Goal: Task Accomplishment & Management: Manage account settings

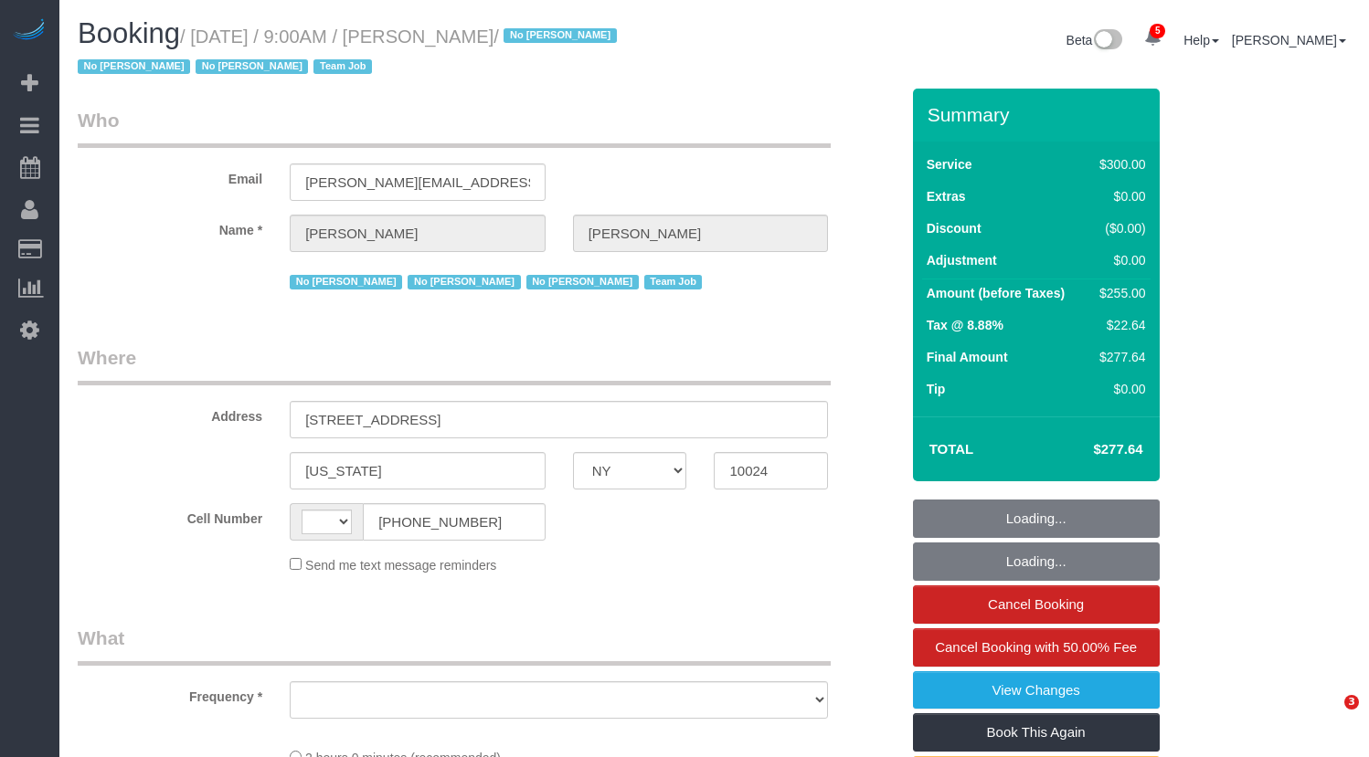
select select "NY"
select select "string:US"
select select "object:706"
select select "spot1"
select select "number:89"
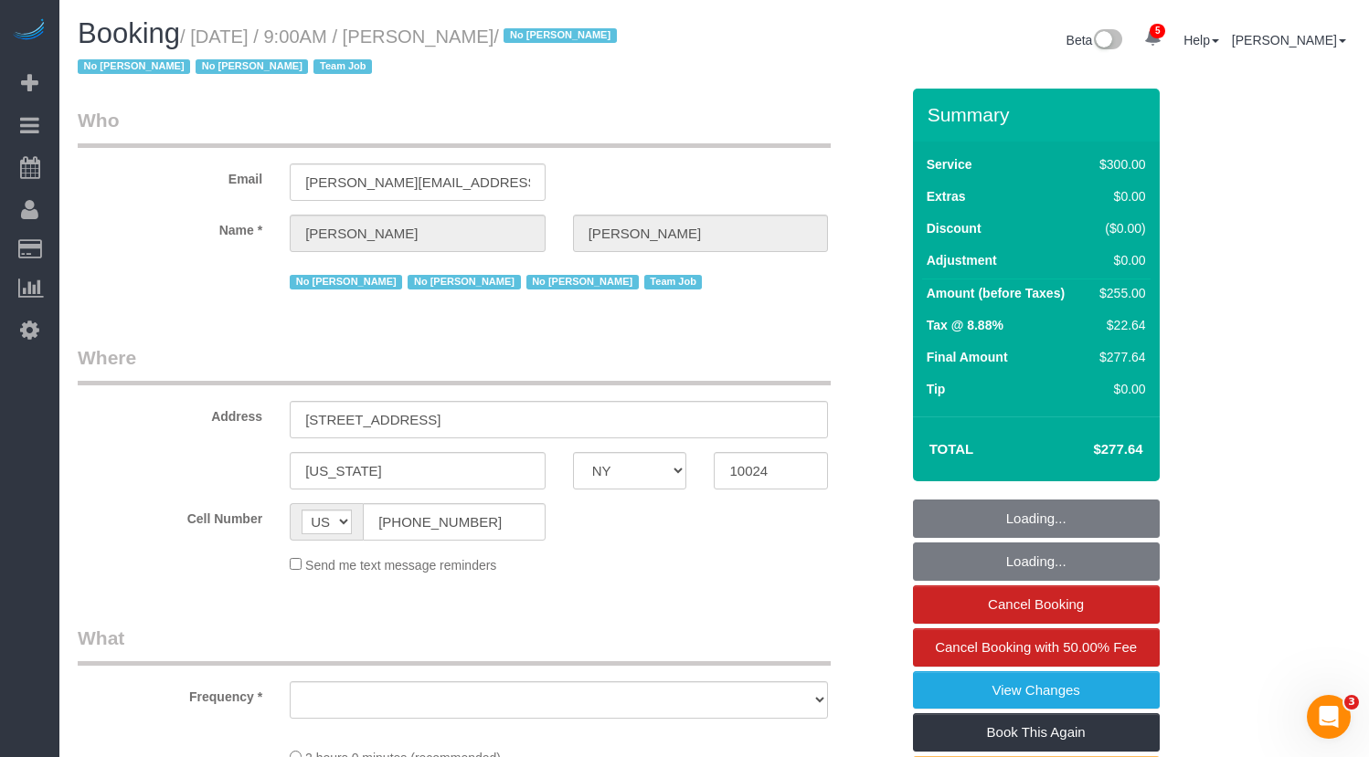
select select "number:90"
select select "number:15"
select select "number:5"
select select "number:21"
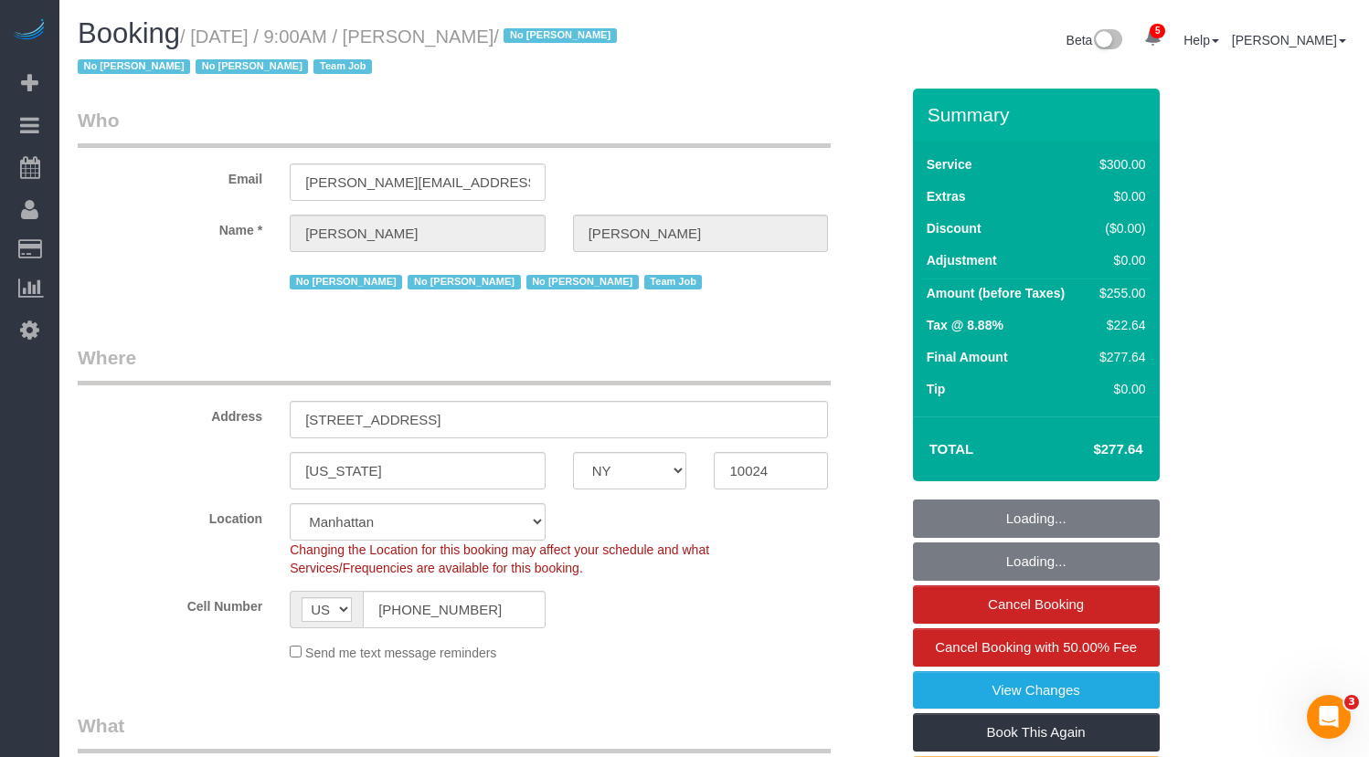
select select "object:962"
select select "string:stripe-pm_1K1KNp4VGloSiKo7hinMQhFr"
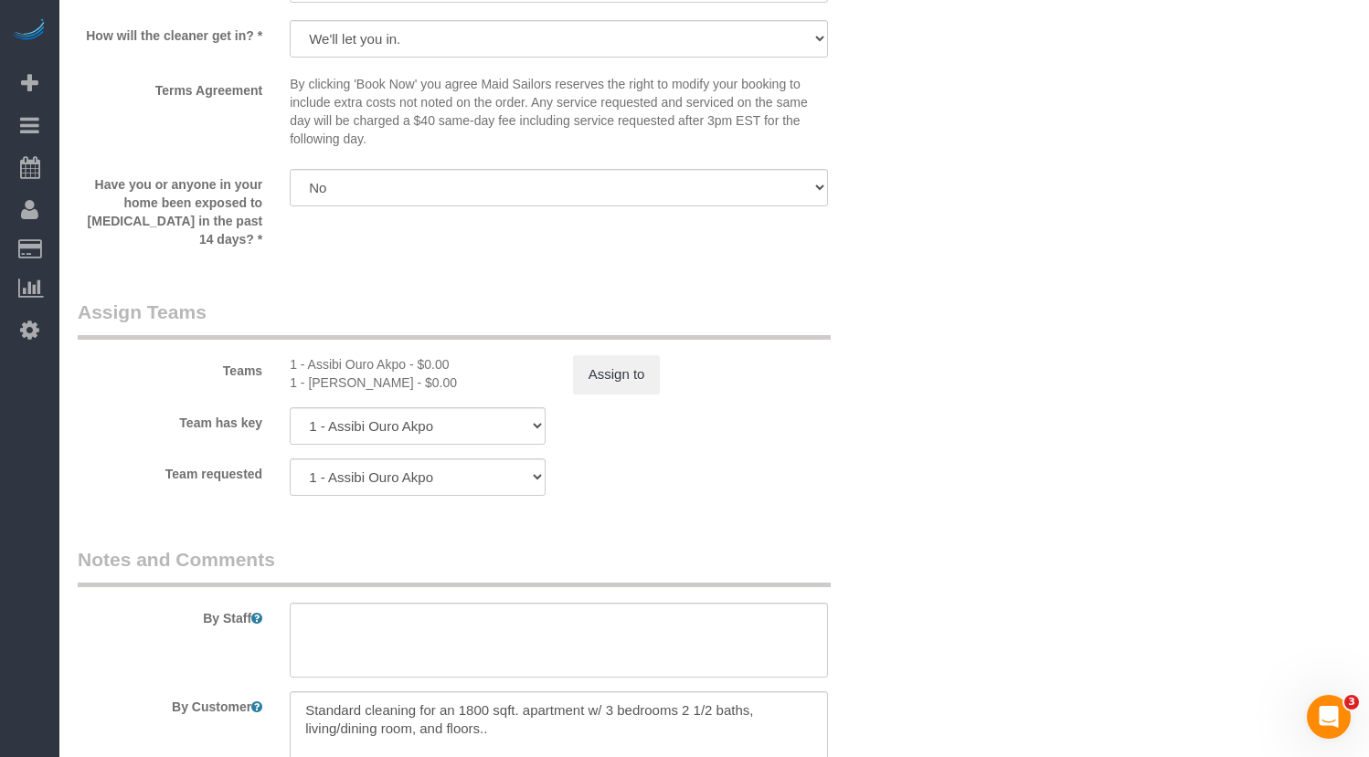
scroll to position [1935, 0]
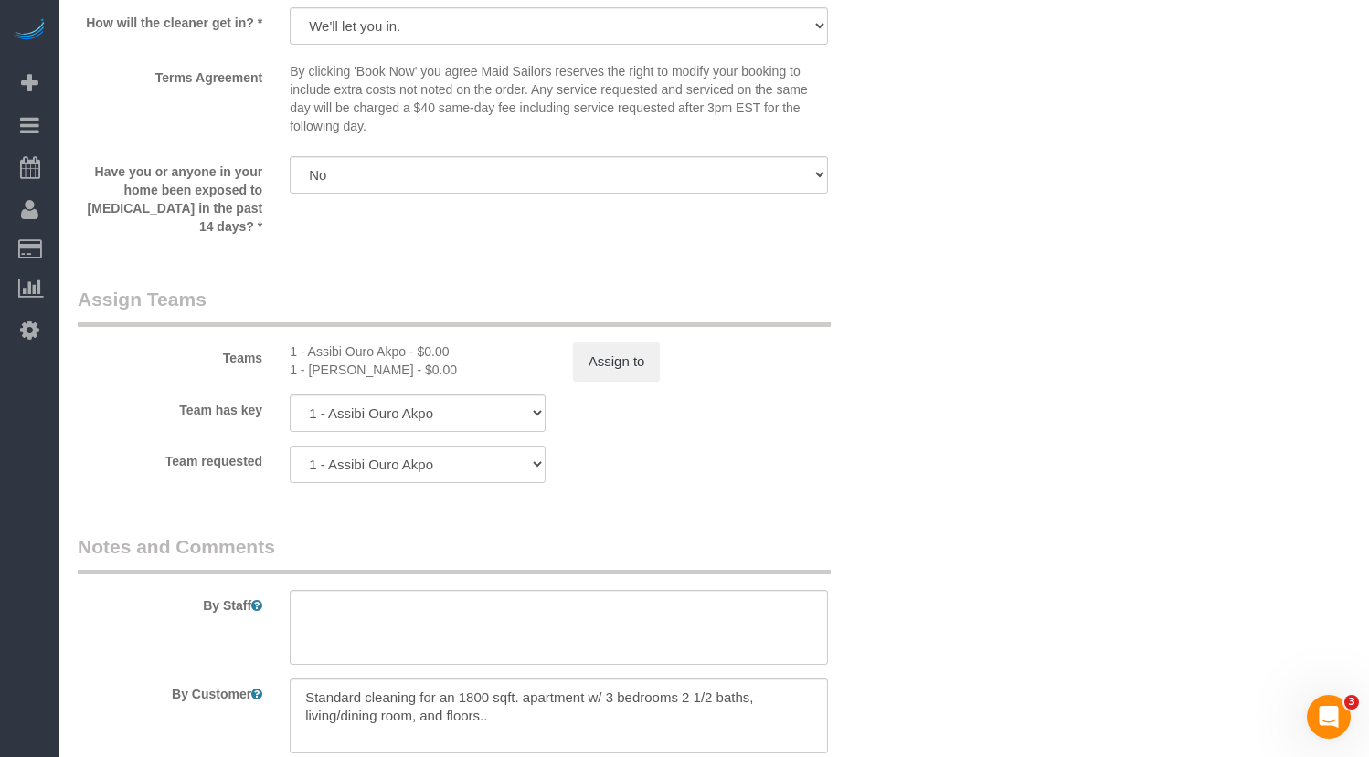
click at [429, 361] on div "1 - Ingrid Malasi - $0.00" at bounding box center [418, 370] width 256 height 18
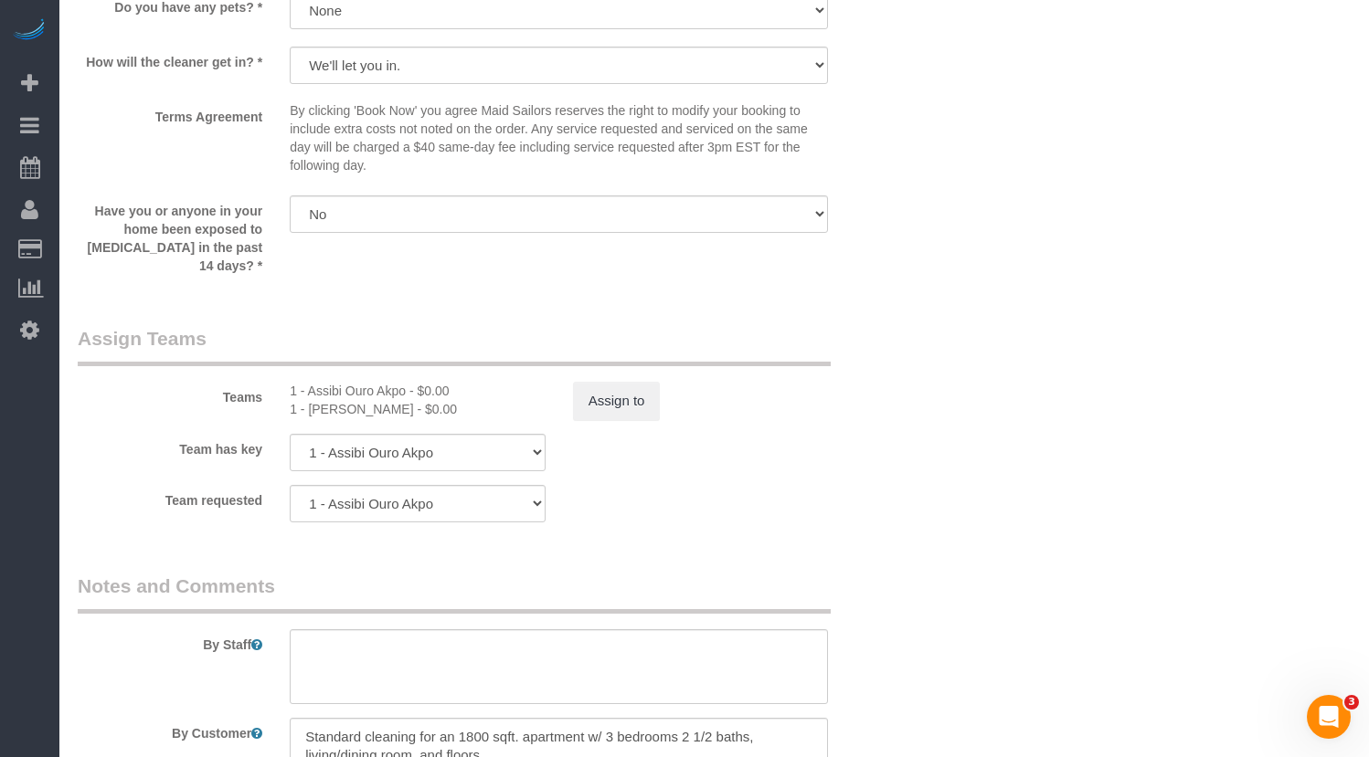
scroll to position [1897, 0]
click at [638, 407] on button "Assign to" at bounding box center [617, 400] width 88 height 38
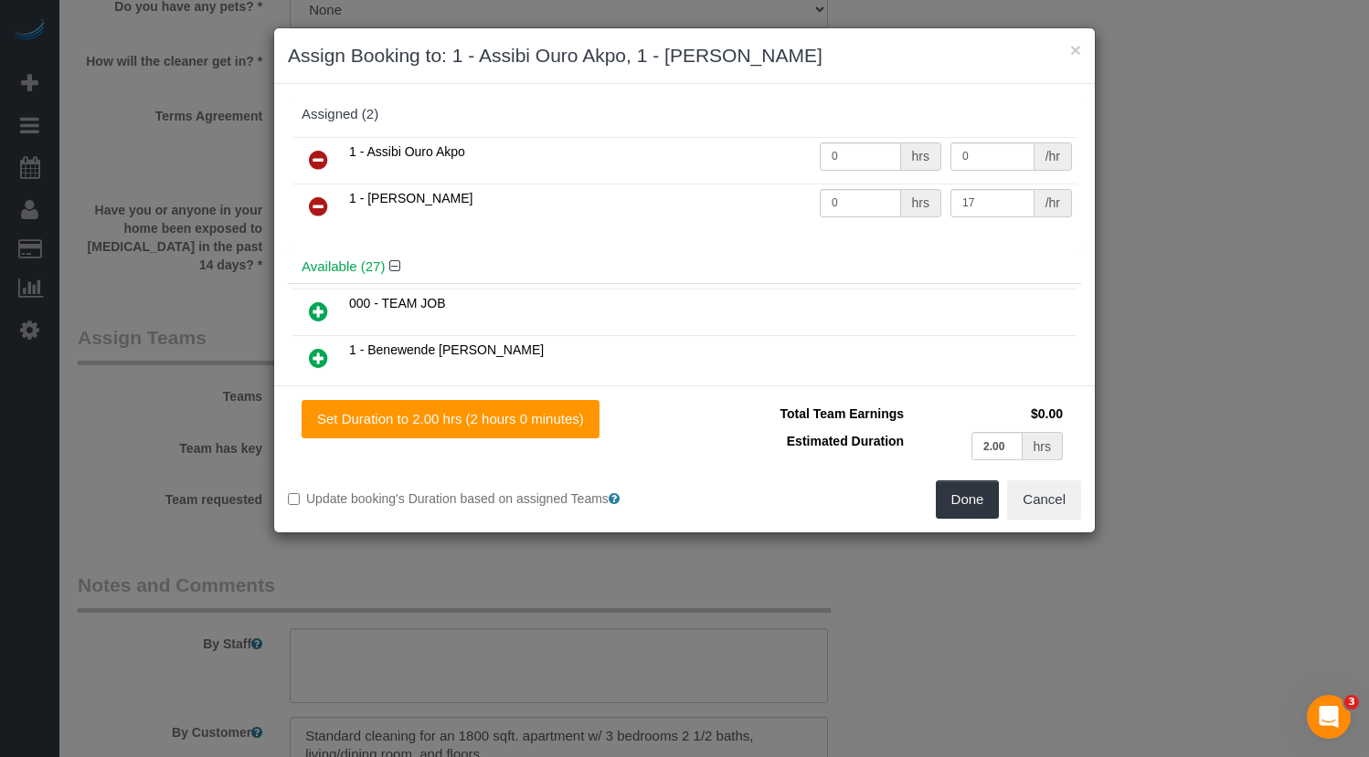
click at [323, 159] on icon at bounding box center [318, 160] width 19 height 22
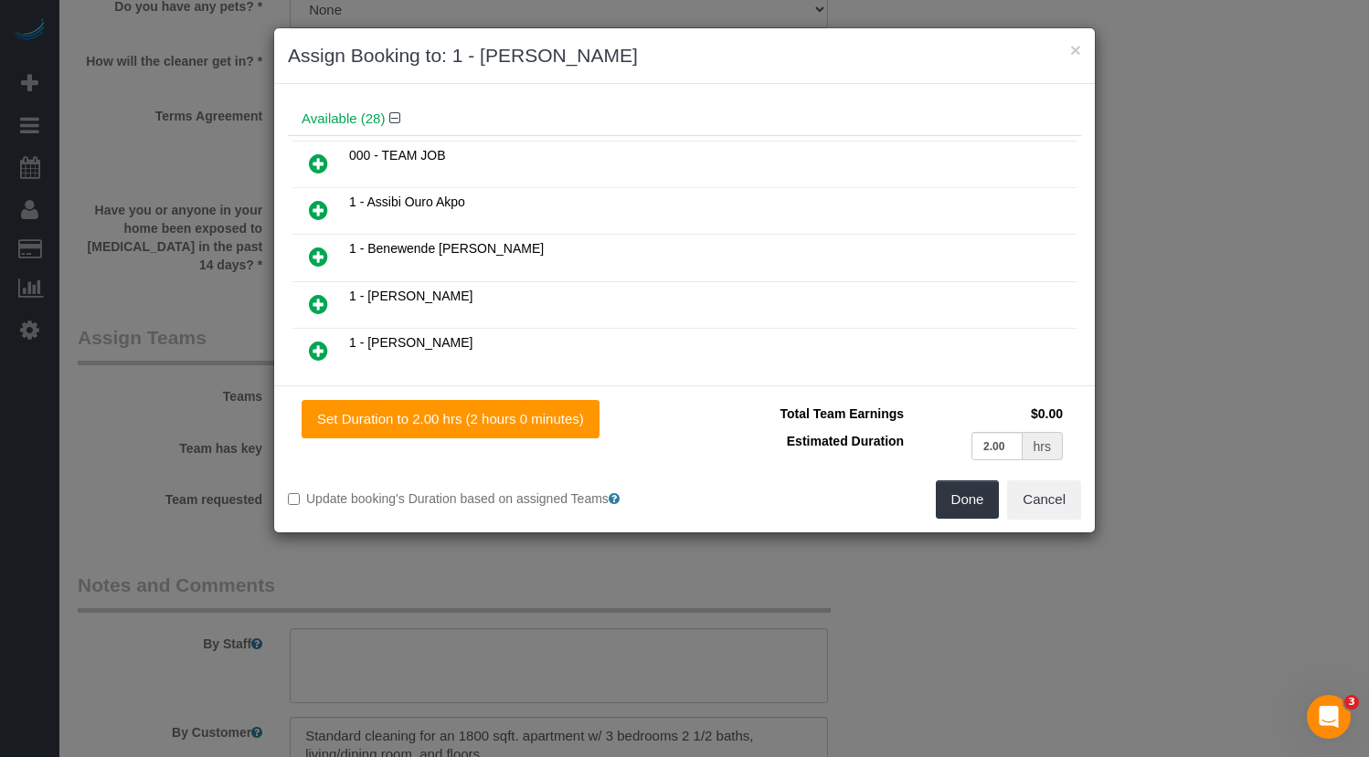
scroll to position [105, 0]
drag, startPoint x: 364, startPoint y: 245, endPoint x: 580, endPoint y: 242, distance: 216.6
click at [580, 242] on td "1 - Benewende Marie Therese Kiema" at bounding box center [710, 254] width 732 height 47
copy span "Benewende Marie Therese Kiema"
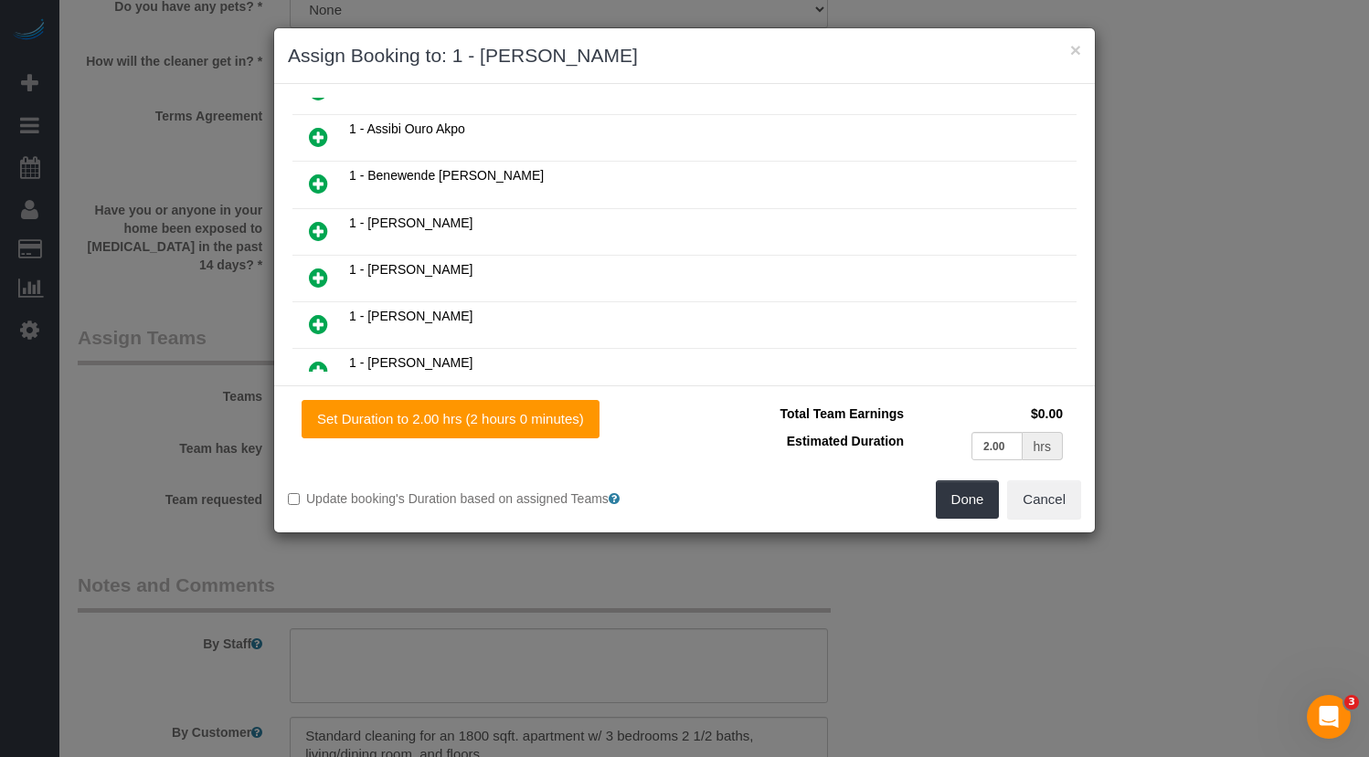
scroll to position [176, 0]
drag, startPoint x: 470, startPoint y: 223, endPoint x: 371, endPoint y: 227, distance: 98.7
click at [371, 227] on td "1 - Chrisdarline Gedeus Cineas" at bounding box center [710, 229] width 732 height 47
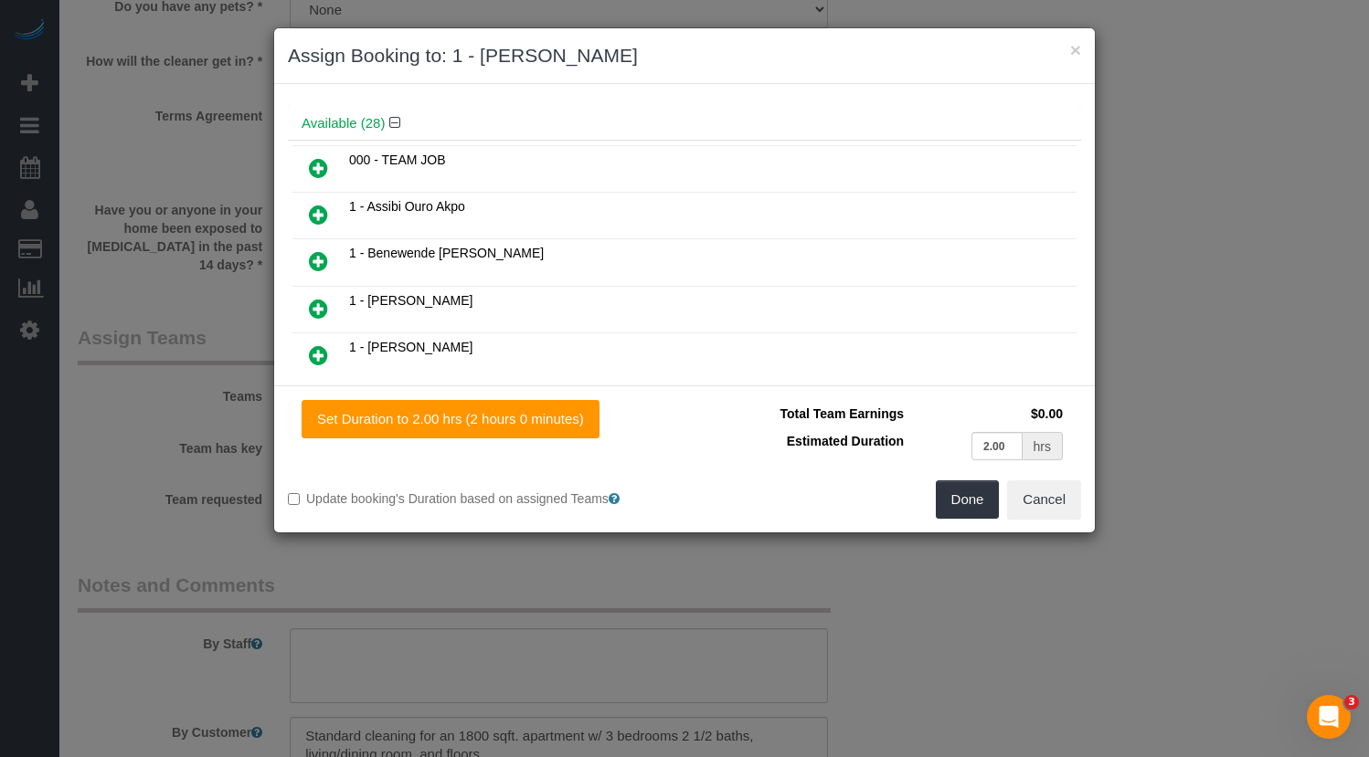
scroll to position [100, 0]
drag, startPoint x: 561, startPoint y: 247, endPoint x: 369, endPoint y: 259, distance: 192.2
click at [369, 259] on td "1 - Benewende Marie Therese Kiema" at bounding box center [710, 260] width 732 height 47
copy span "Benewende Marie Therese Kiema"
click at [412, 299] on span "1 - Chrisdarline Gedeus Cineas" at bounding box center [410, 298] width 123 height 15
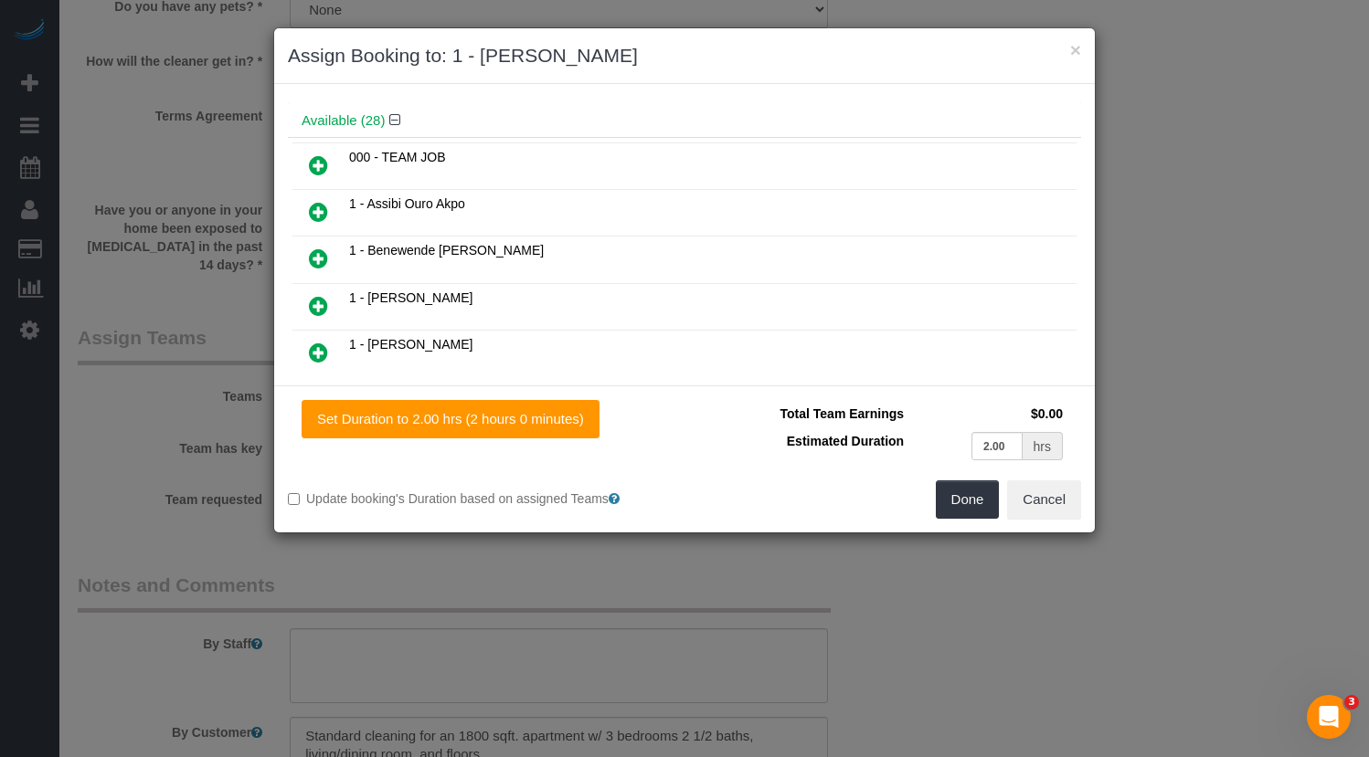
click at [412, 299] on span "1 - Chrisdarline Gedeus Cineas" at bounding box center [410, 298] width 123 height 15
copy span "Chrisdarline"
click at [200, 371] on div "× Assign Booking to: 1 - Ingrid Malasi Assigned (1) 1 - Ingrid Malasi 0 hrs 17 …" at bounding box center [684, 378] width 1369 height 757
click at [1052, 505] on button "Cancel" at bounding box center [1044, 500] width 74 height 38
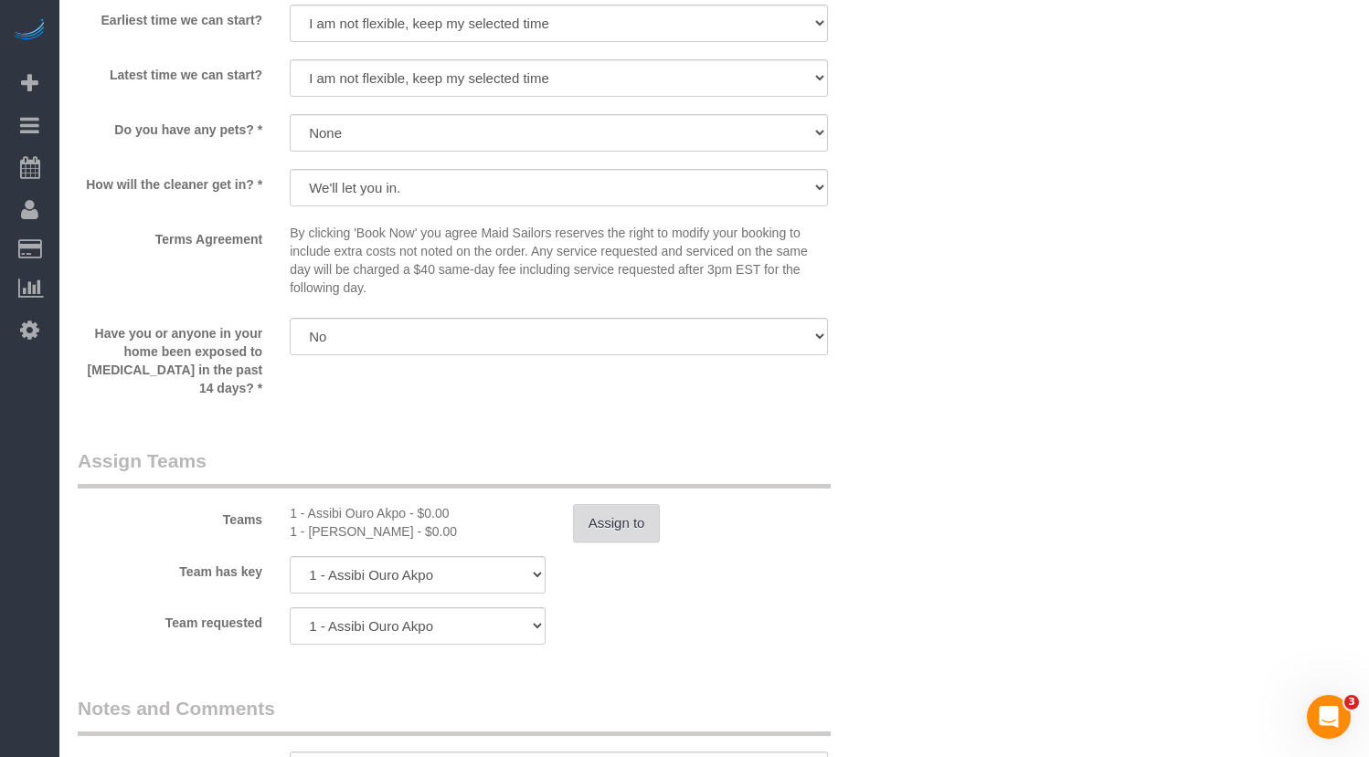
scroll to position [2057, 0]
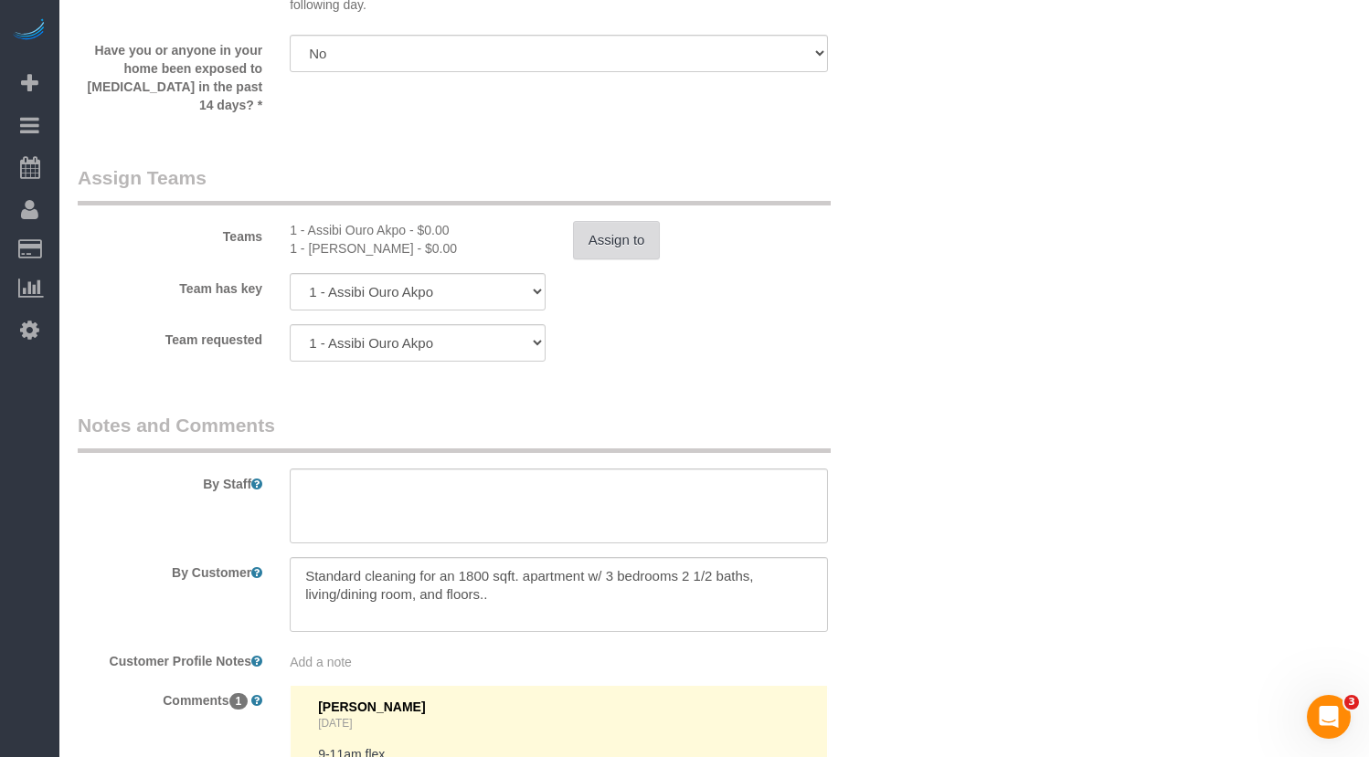
click at [622, 239] on button "Assign to" at bounding box center [617, 240] width 88 height 38
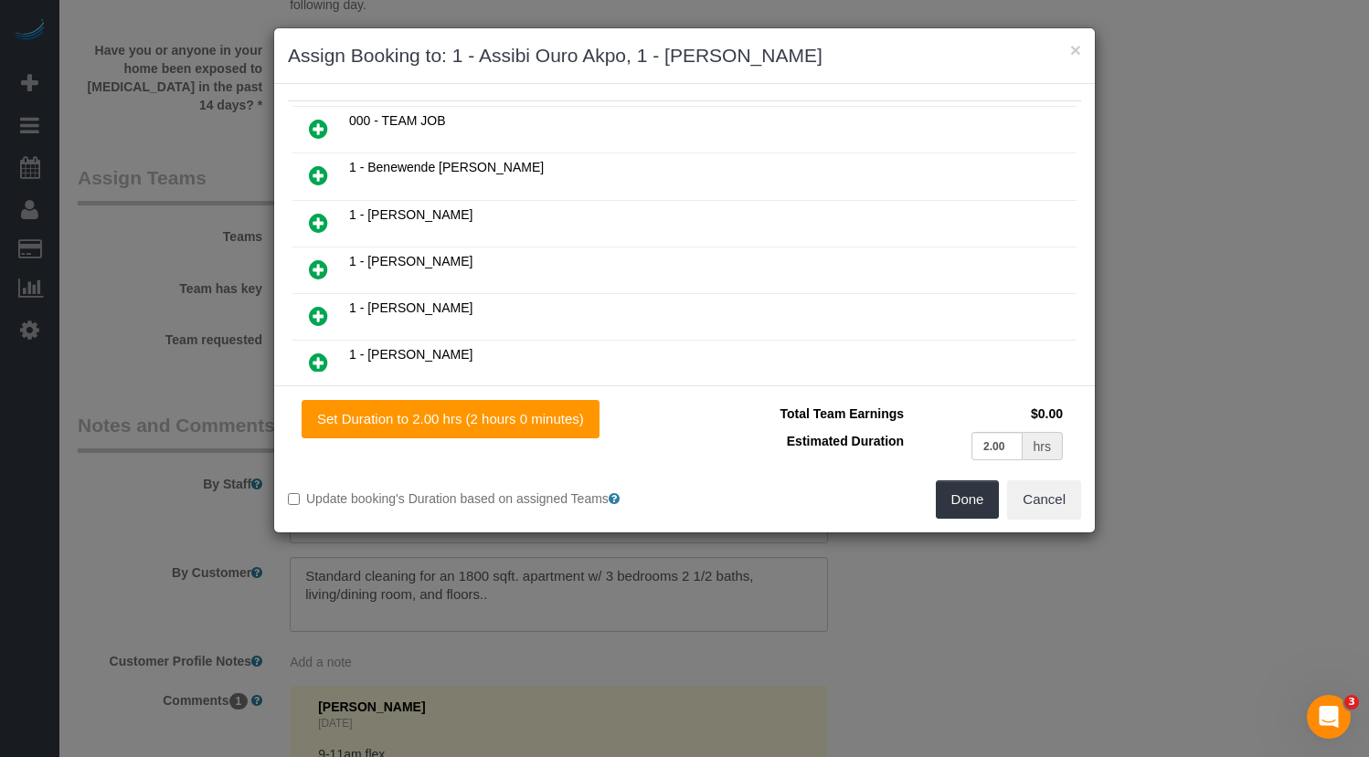
scroll to position [187, 0]
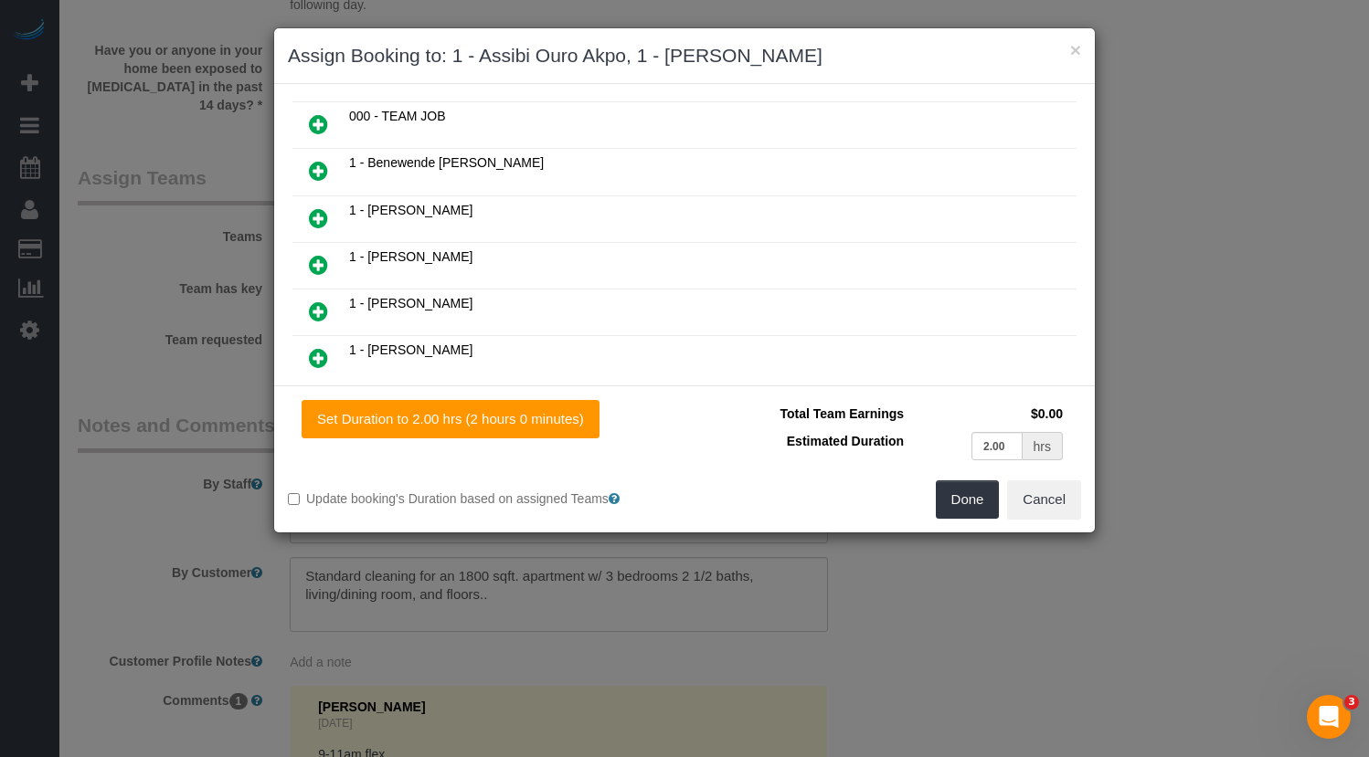
drag, startPoint x: 372, startPoint y: 259, endPoint x: 422, endPoint y: 255, distance: 50.4
click at [422, 255] on span "1 - Clarens J. Louis" at bounding box center [410, 256] width 123 height 15
click at [398, 305] on span "1 - Daphnee Thomas" at bounding box center [410, 303] width 123 height 15
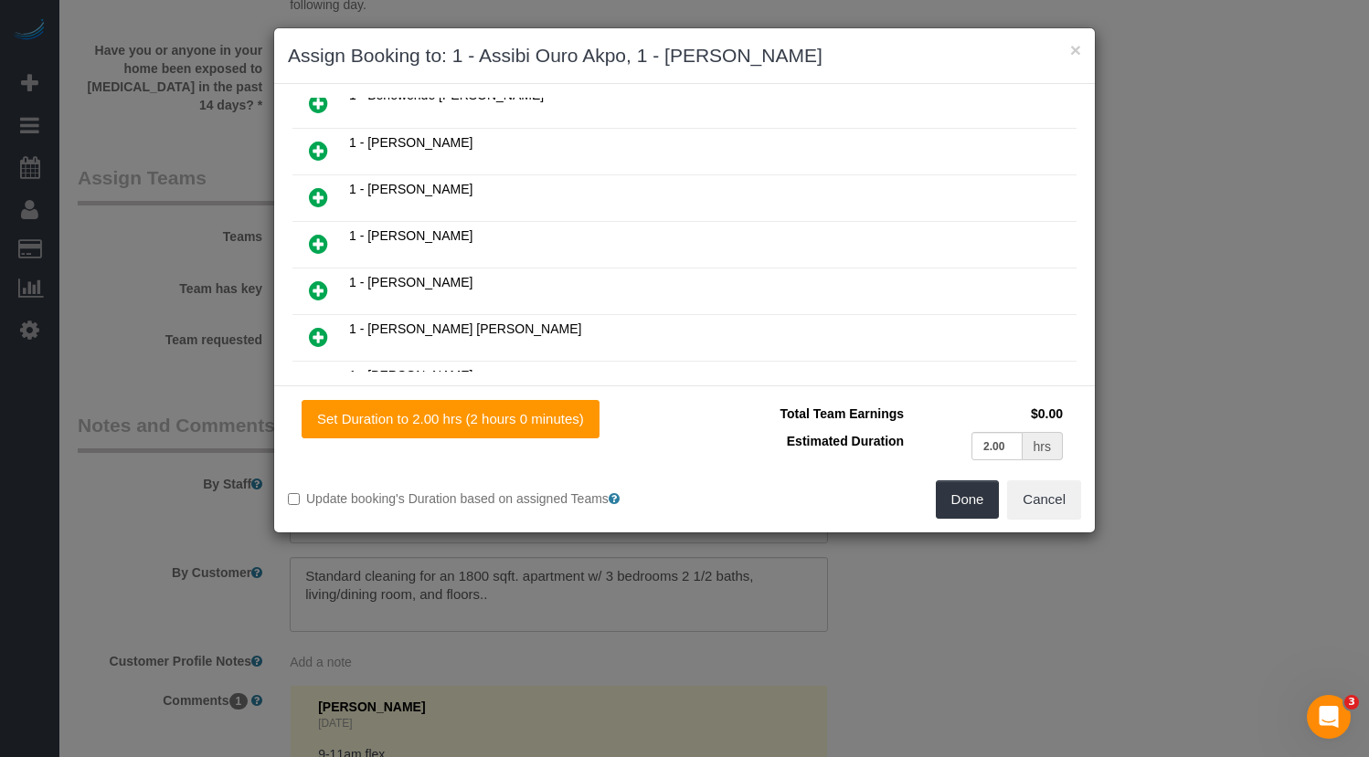
scroll to position [274, 0]
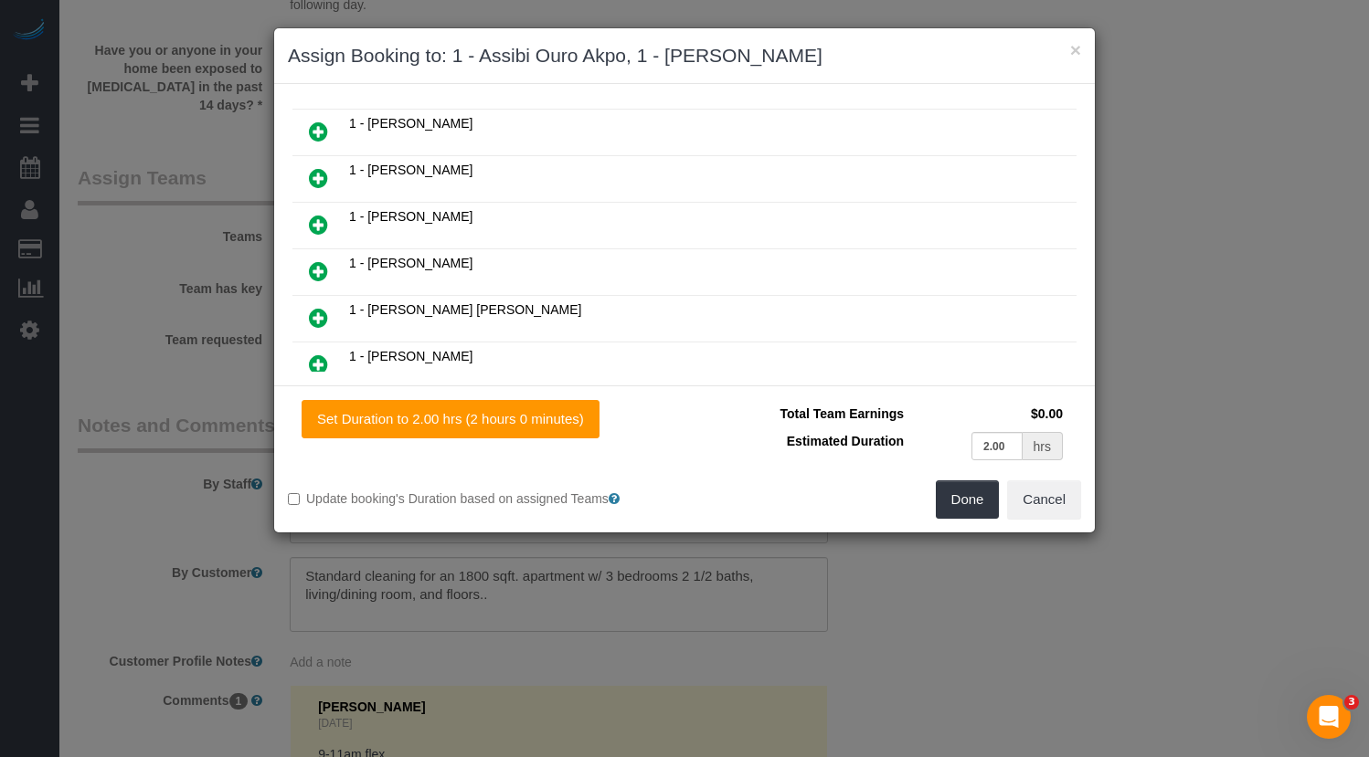
click at [387, 264] on span "1 - [PERSON_NAME]" at bounding box center [410, 263] width 123 height 15
click at [379, 310] on span "1 - Elba Lobo Varela" at bounding box center [465, 309] width 232 height 15
copy span "Elba"
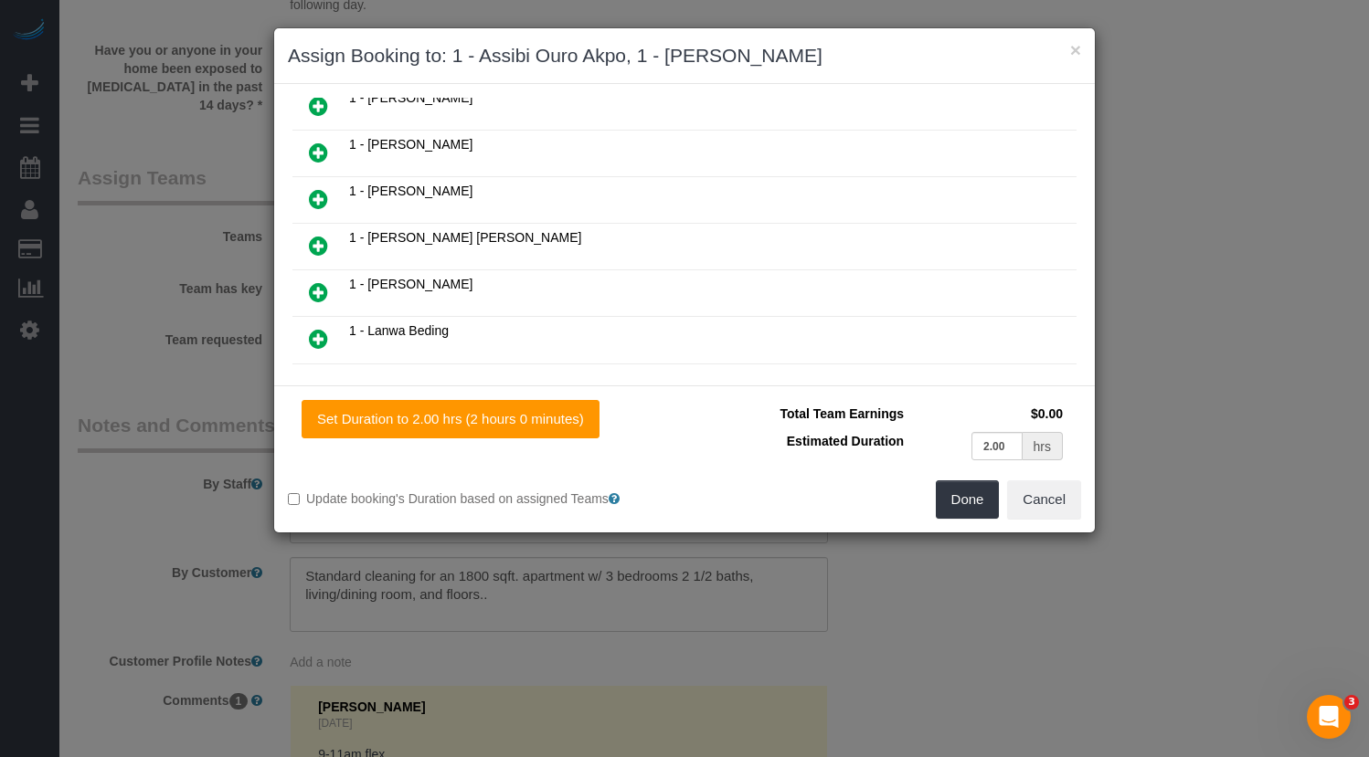
scroll to position [348, 0]
click at [385, 285] on span "1 - [PERSON_NAME]" at bounding box center [410, 282] width 123 height 15
copy span "John"
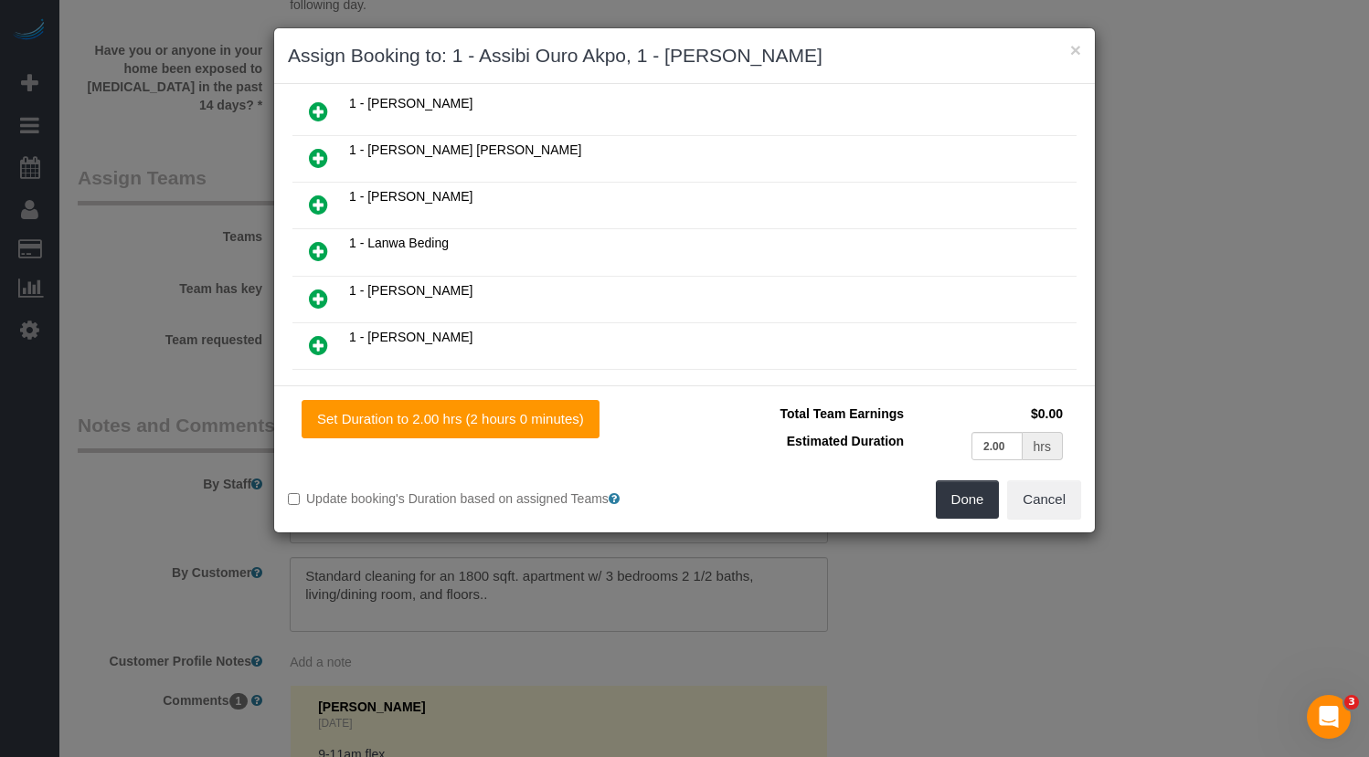
scroll to position [438, 0]
click at [384, 238] on span "1 - Lanwa Beding" at bounding box center [399, 239] width 100 height 15
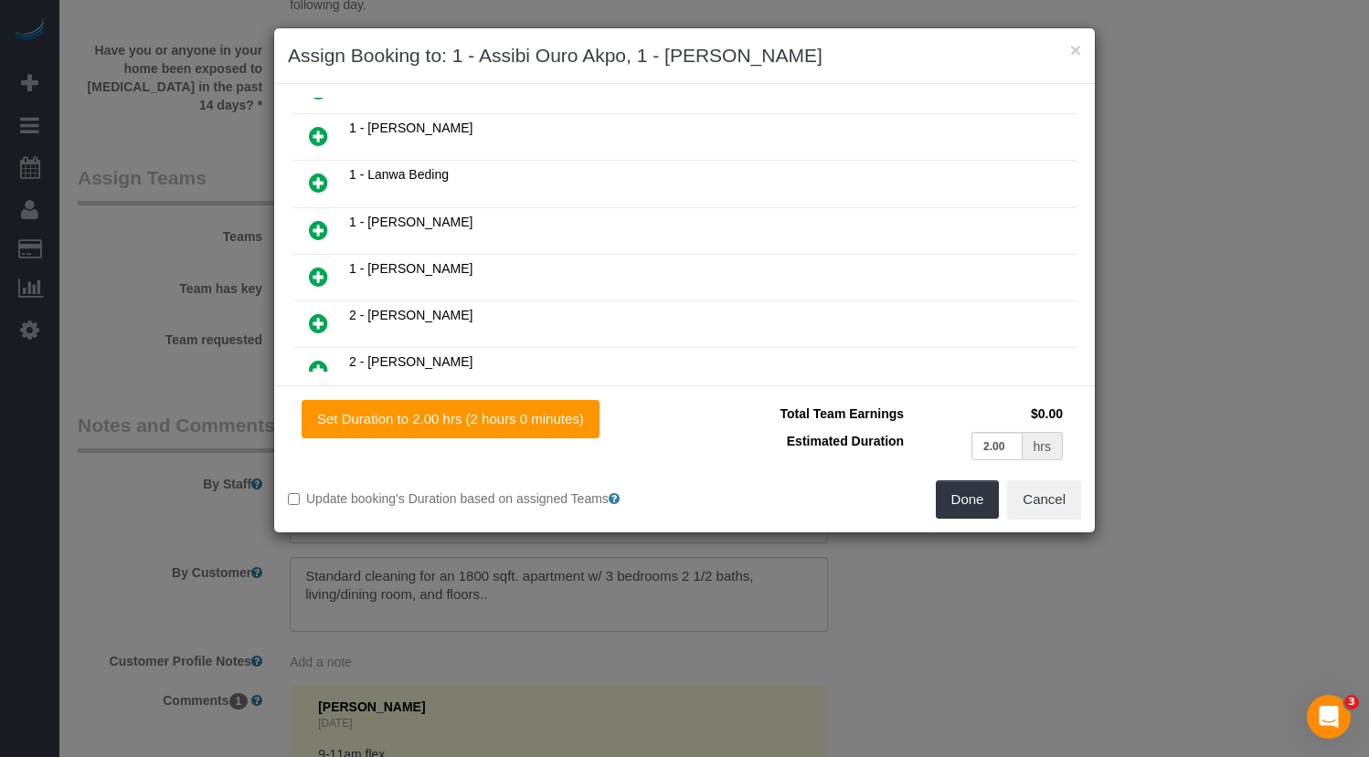
scroll to position [506, 0]
click at [392, 267] on span "1 - Paula Avila" at bounding box center [410, 265] width 123 height 15
copy span "Paula"
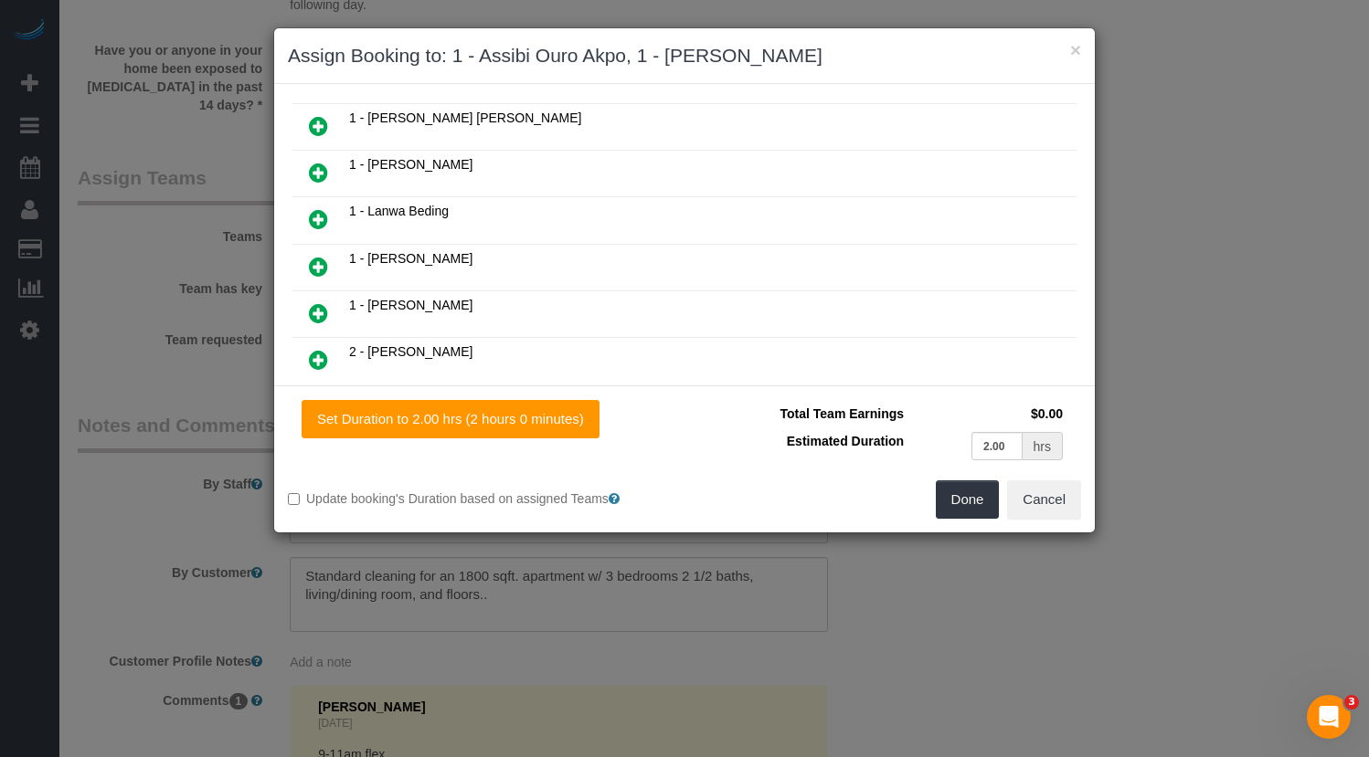
click at [386, 255] on span "1 - [PERSON_NAME]" at bounding box center [410, 258] width 123 height 15
copy span "Noufoh"
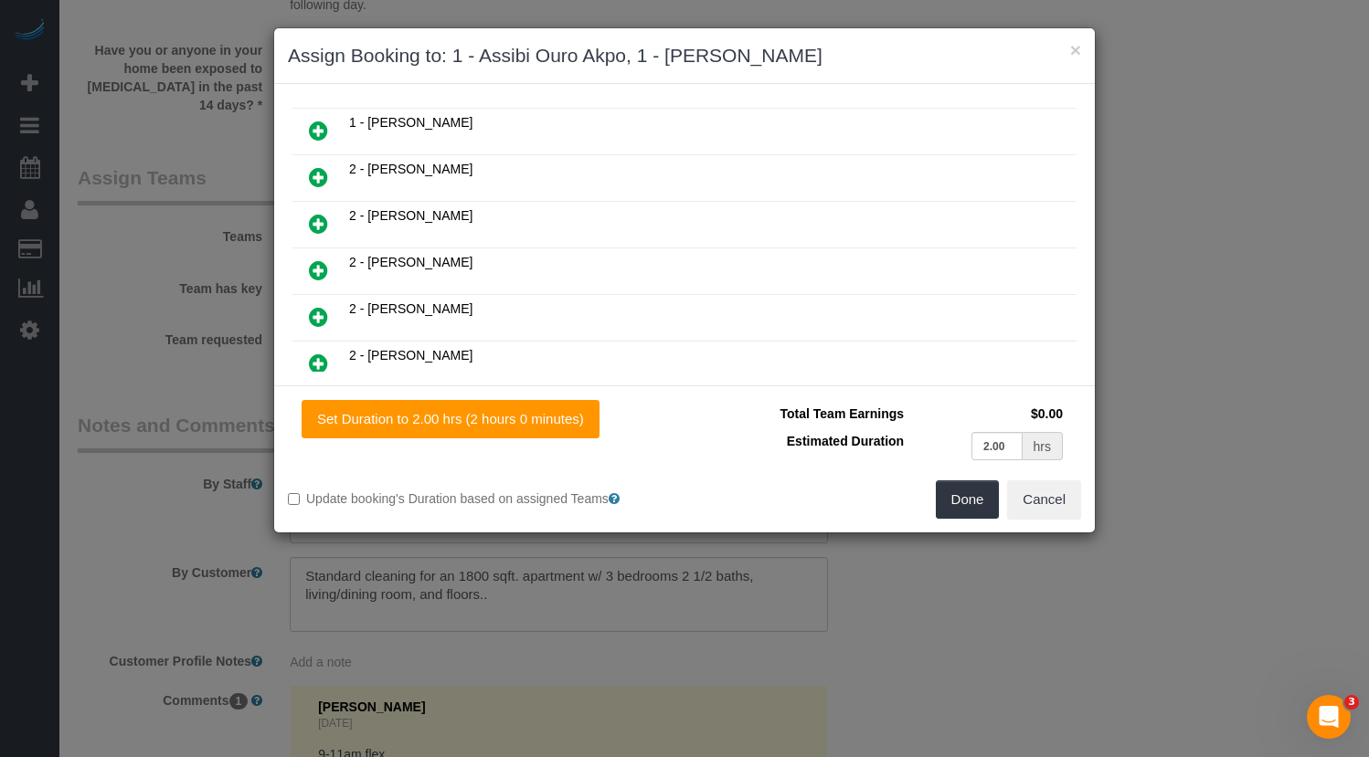
scroll to position [706, 0]
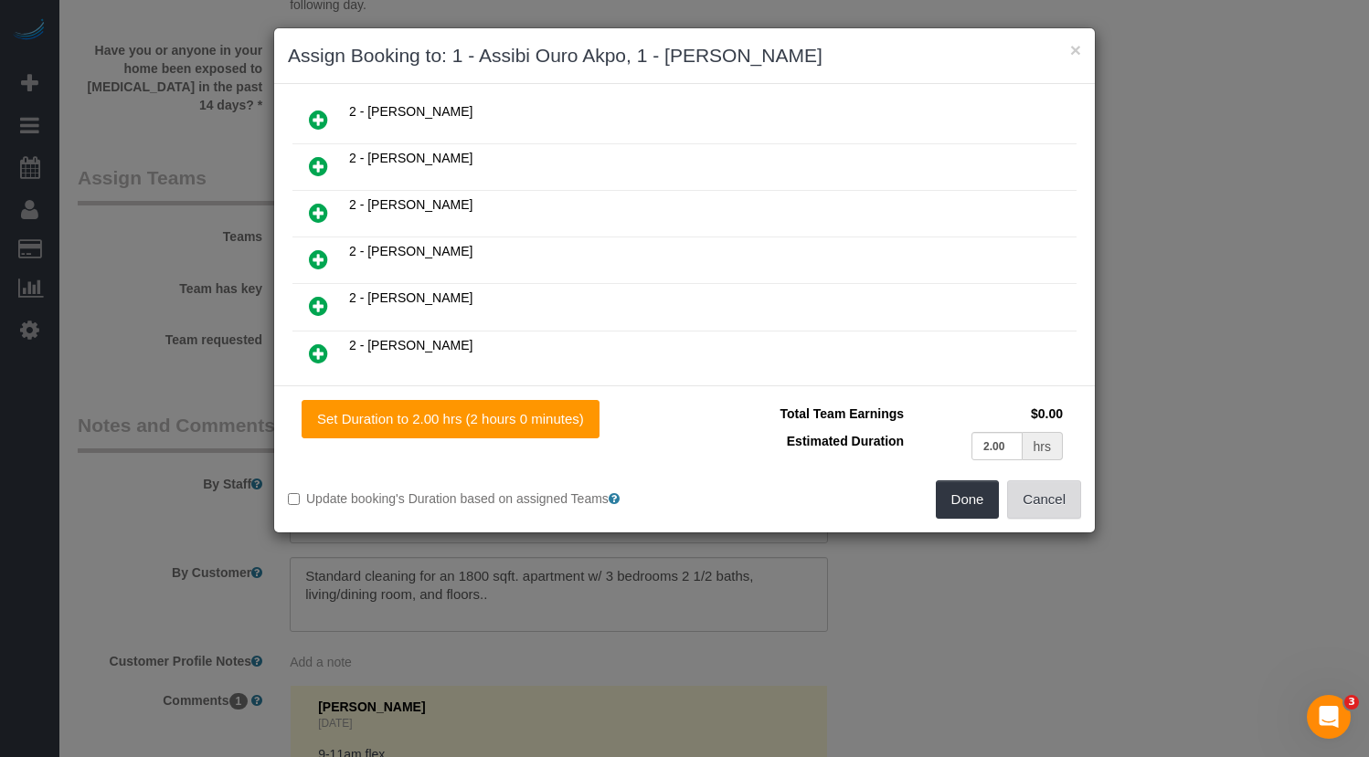
click at [1047, 499] on button "Cancel" at bounding box center [1044, 500] width 74 height 38
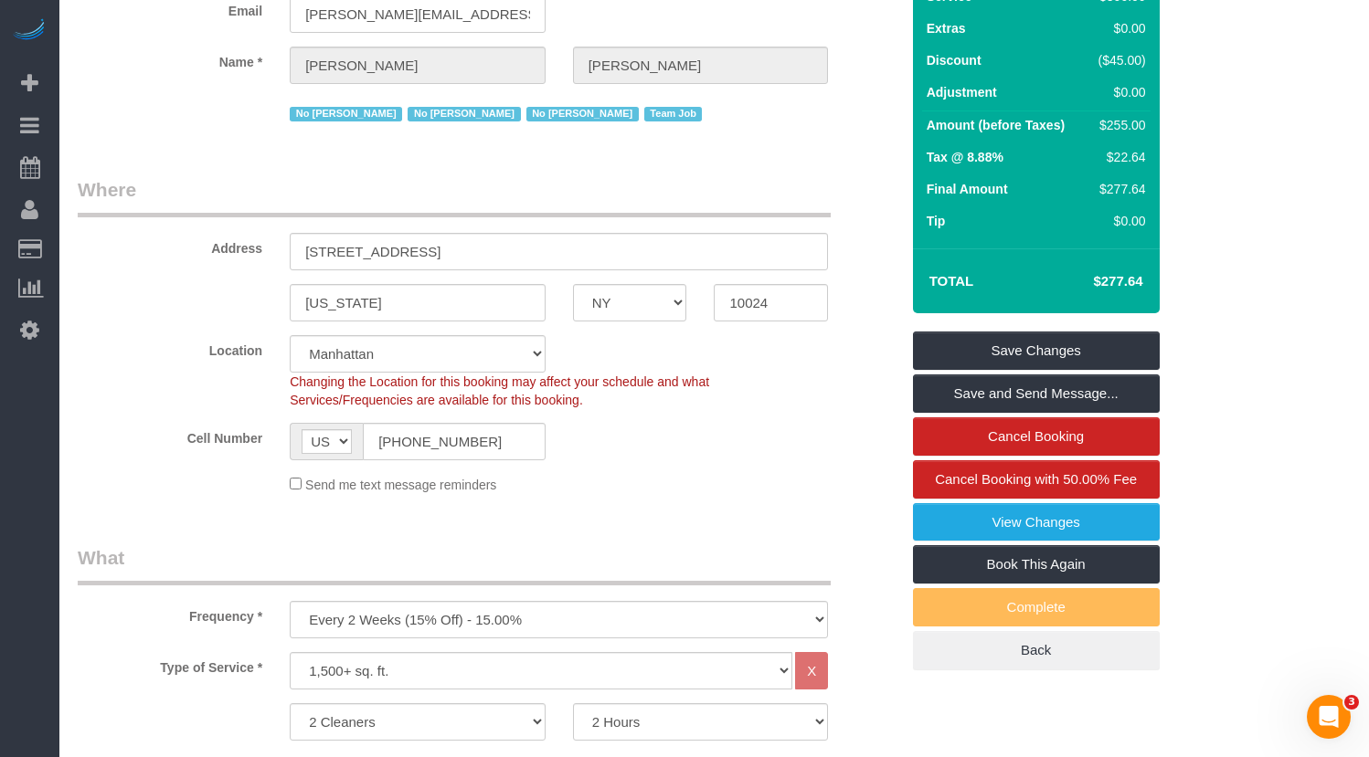
scroll to position [0, 0]
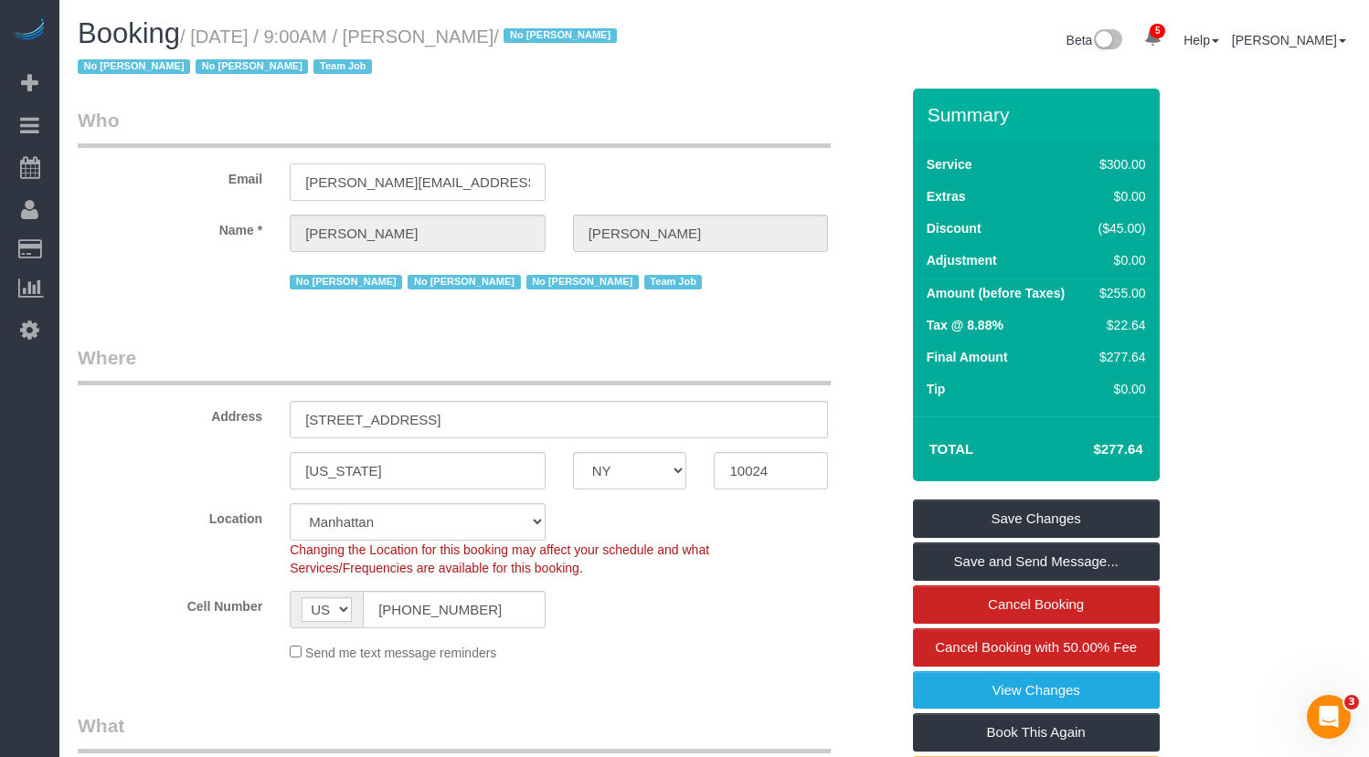
drag, startPoint x: 406, startPoint y: 185, endPoint x: 478, endPoint y: 188, distance: 72.2
click at [406, 185] on input "[PERSON_NAME][EMAIL_ADDRESS][PERSON_NAME][DOMAIN_NAME]" at bounding box center [418, 182] width 256 height 37
click at [478, 188] on input "[PERSON_NAME][EMAIL_ADDRESS][PERSON_NAME][DOMAIN_NAME]" at bounding box center [418, 182] width 256 height 37
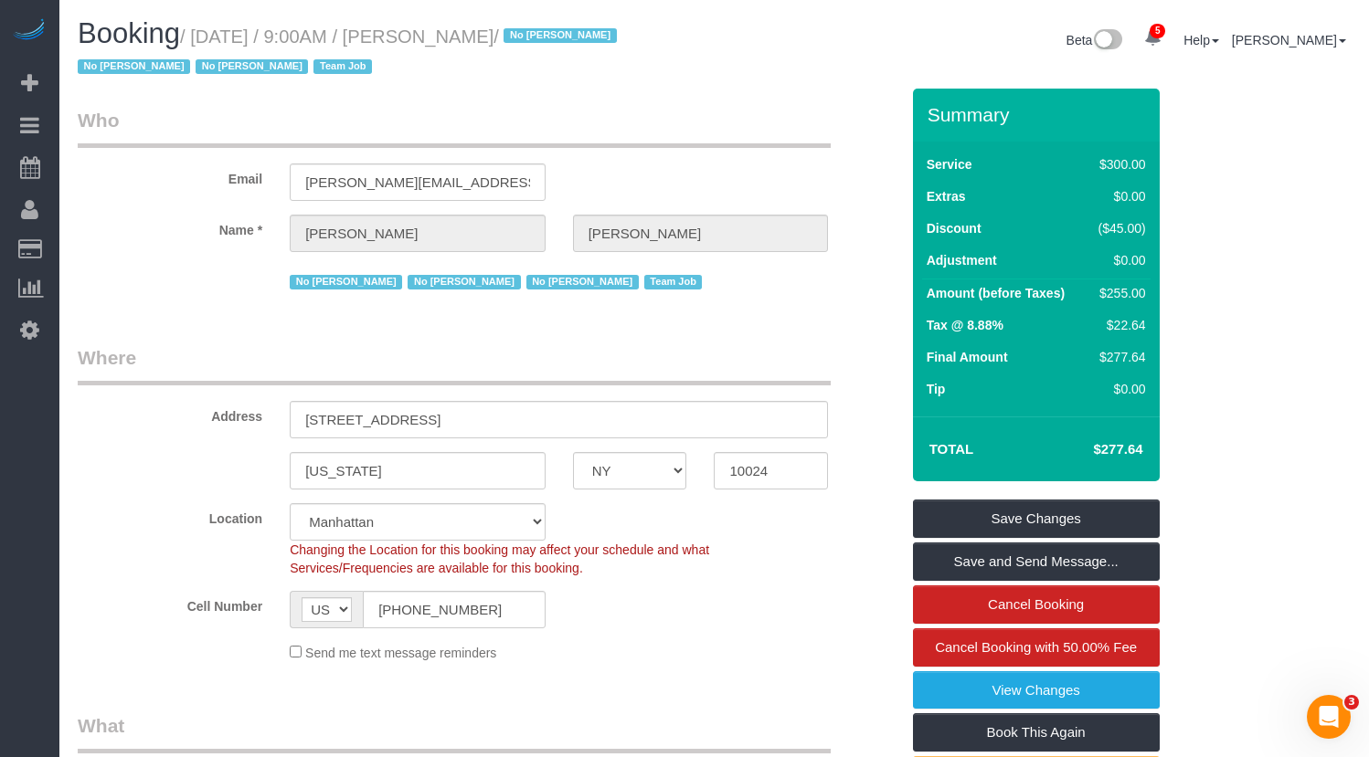
drag, startPoint x: 137, startPoint y: 214, endPoint x: 282, endPoint y: 217, distance: 145.3
click at [137, 215] on label "Name *" at bounding box center [170, 227] width 212 height 25
click at [488, 81] on div "Booking / August 12, 2025 / 9:00AM / Laura Deforest / No Ashley Maldonado No Da…" at bounding box center [389, 53] width 651 height 70
drag, startPoint x: 559, startPoint y: 39, endPoint x: 438, endPoint y: 43, distance: 121.6
click at [438, 43] on small "/ August 12, 2025 / 9:00AM / Laura Deforest / No Ashley Maldonado No Darryl San…" at bounding box center [350, 51] width 545 height 51
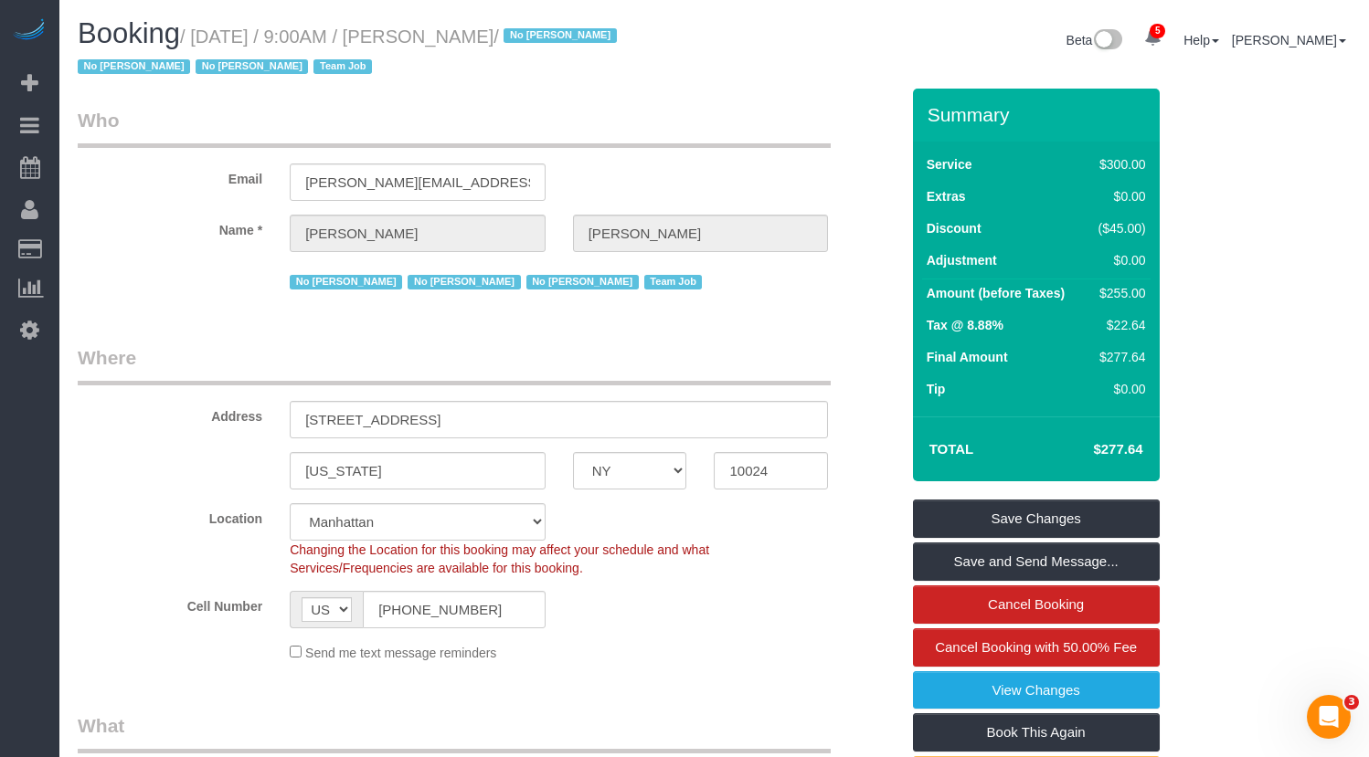
copy small "[PERSON_NAME]"
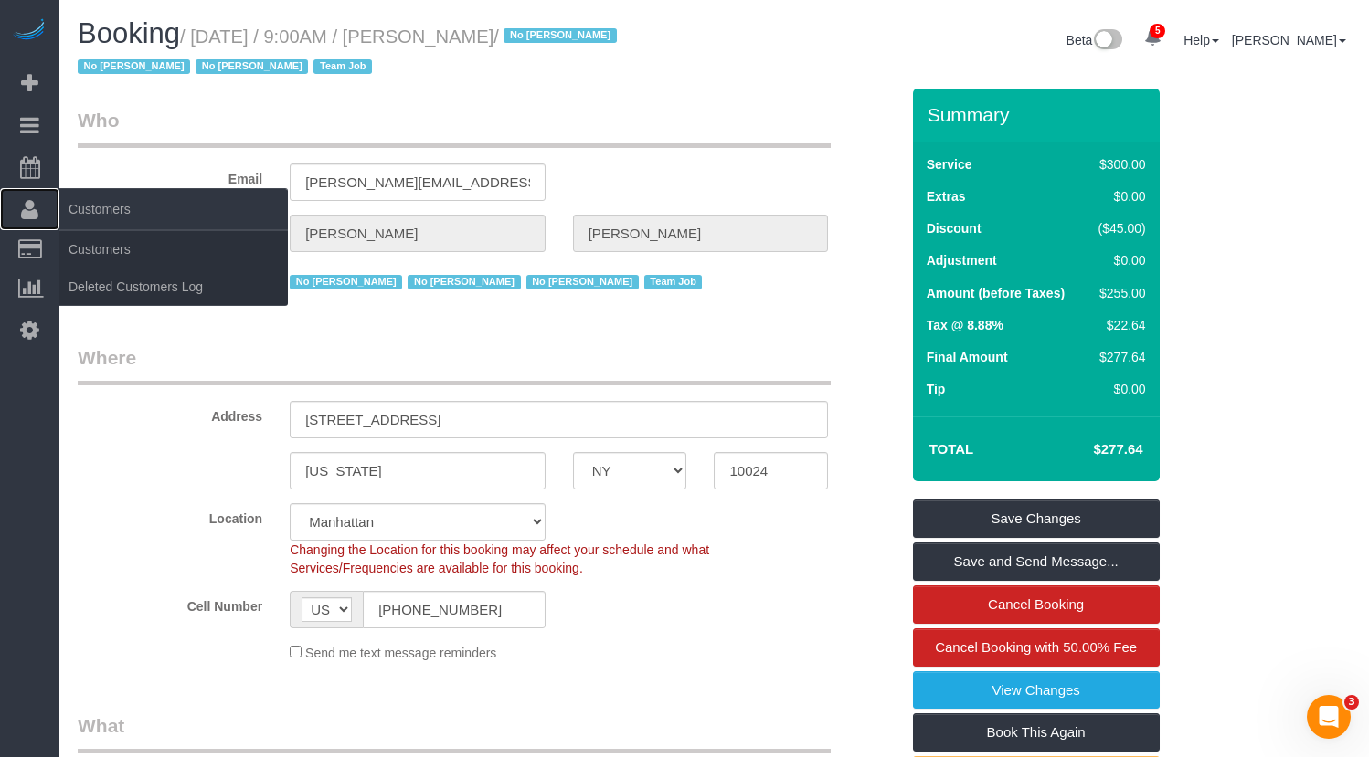
click at [95, 213] on span "Customers" at bounding box center [173, 209] width 228 height 42
click at [98, 250] on link "Customers" at bounding box center [173, 249] width 228 height 37
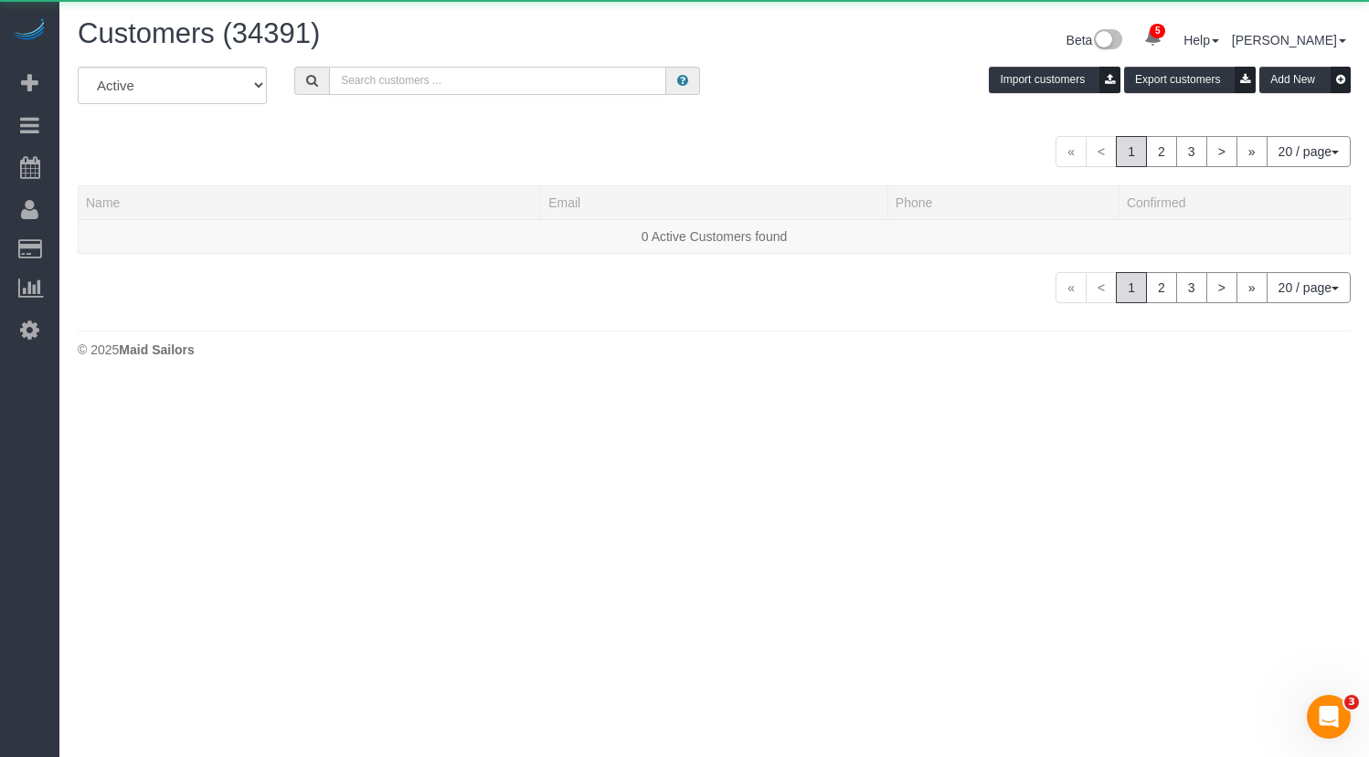
click at [417, 78] on input "text" at bounding box center [497, 81] width 337 height 28
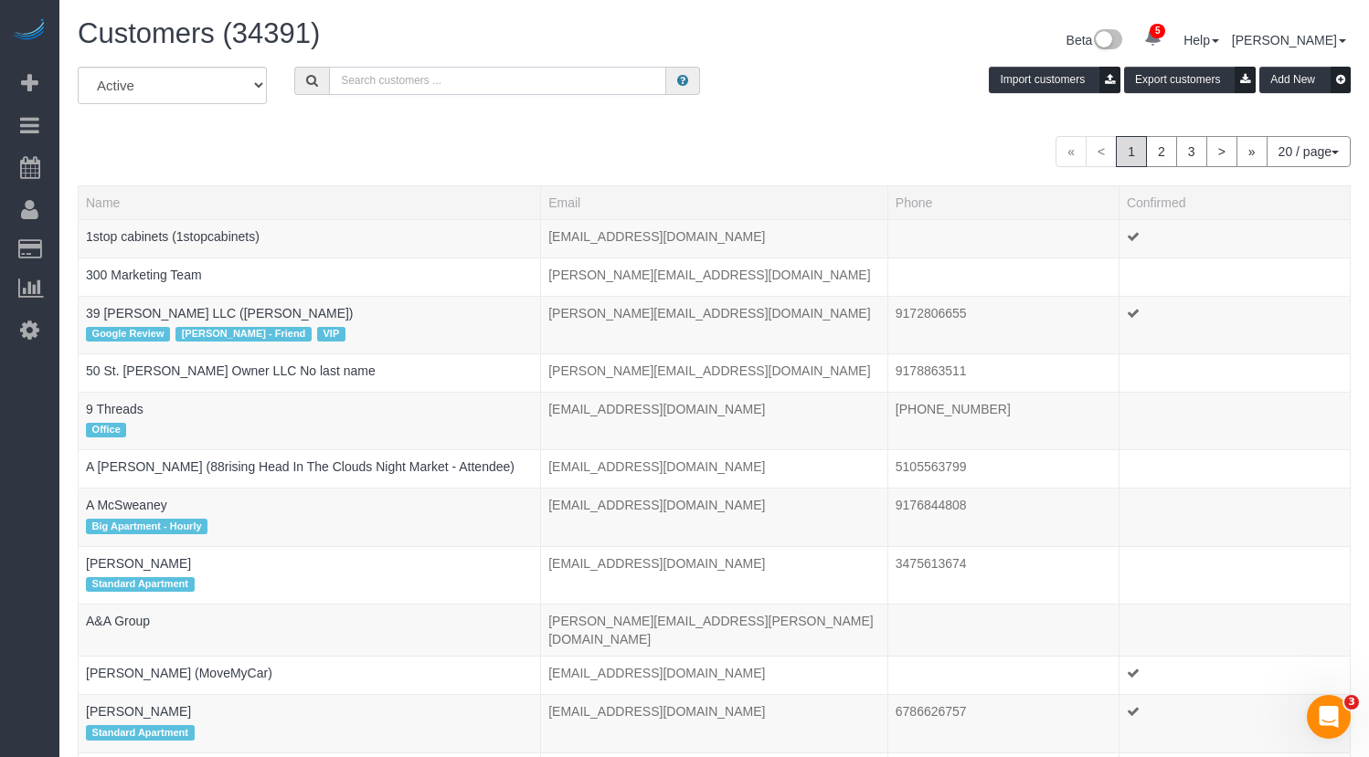
paste input "[PERSON_NAME]"
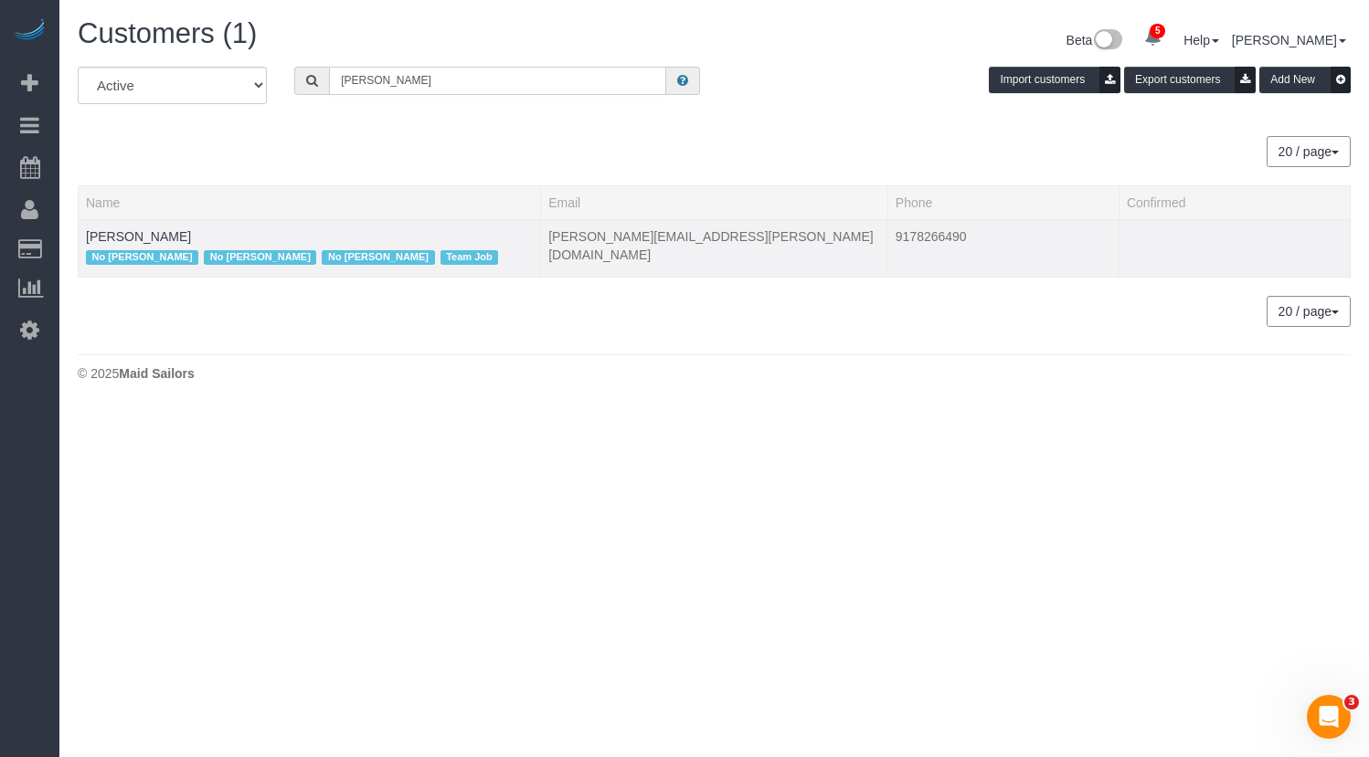
type input "[PERSON_NAME]"
click at [562, 238] on td "[PERSON_NAME][EMAIL_ADDRESS][PERSON_NAME][DOMAIN_NAME]" at bounding box center [714, 248] width 347 height 58
click at [112, 232] on link "[PERSON_NAME]" at bounding box center [138, 236] width 105 height 15
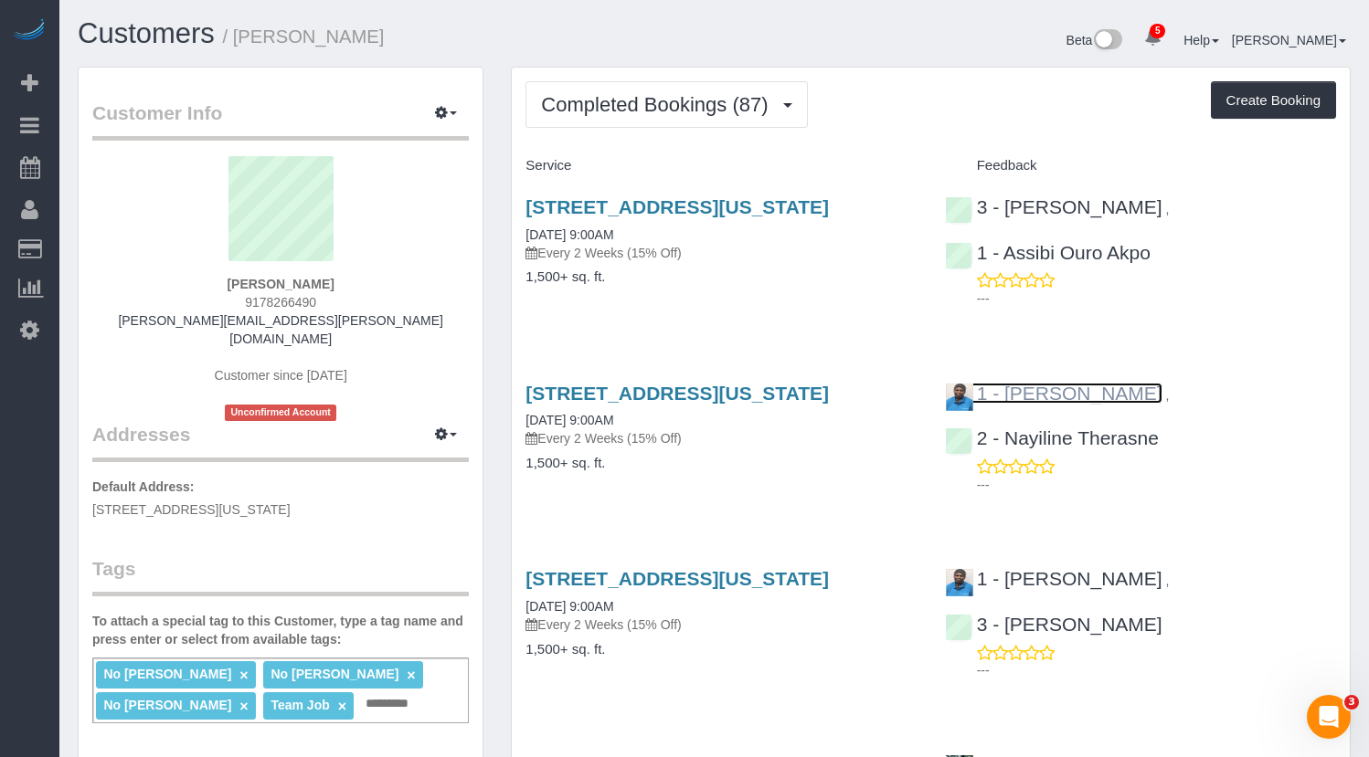
click at [1032, 404] on link "1 - [PERSON_NAME]" at bounding box center [1053, 393] width 217 height 21
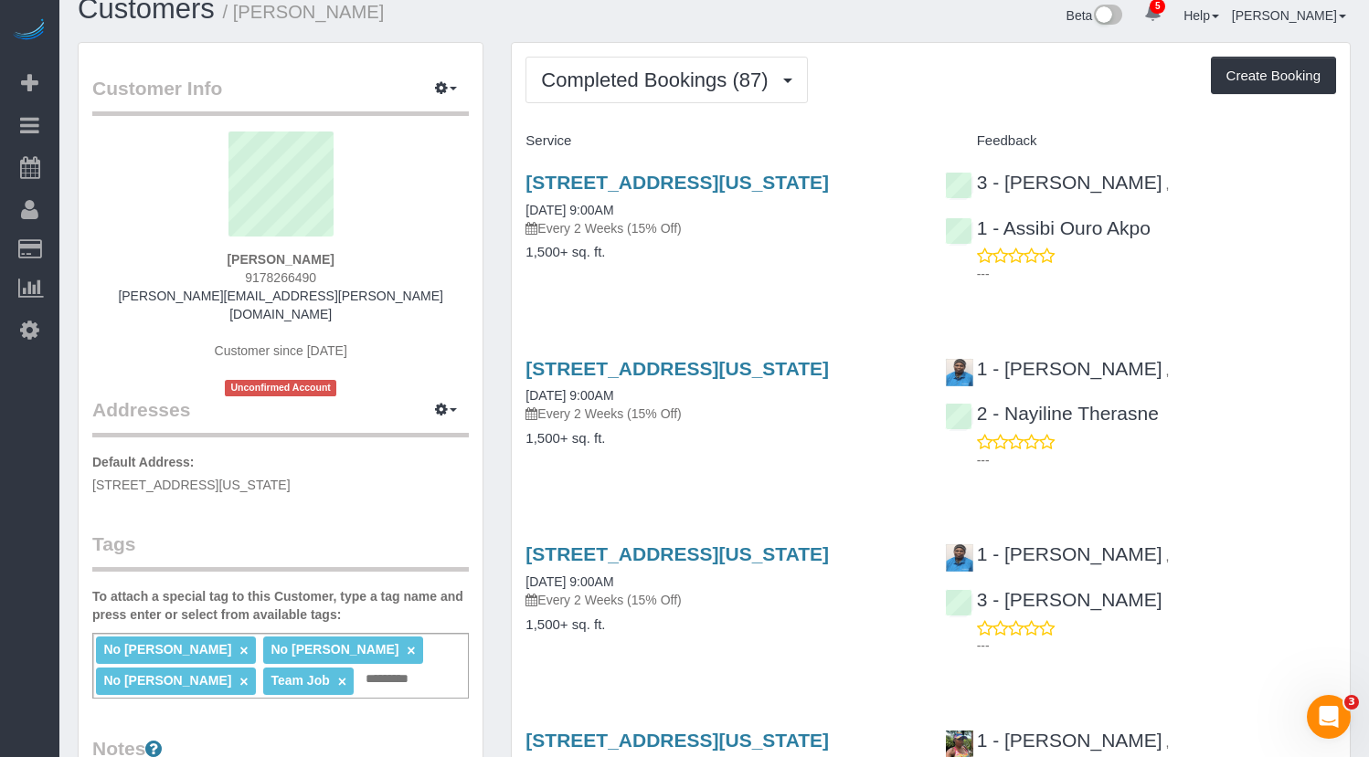
scroll to position [24, 0]
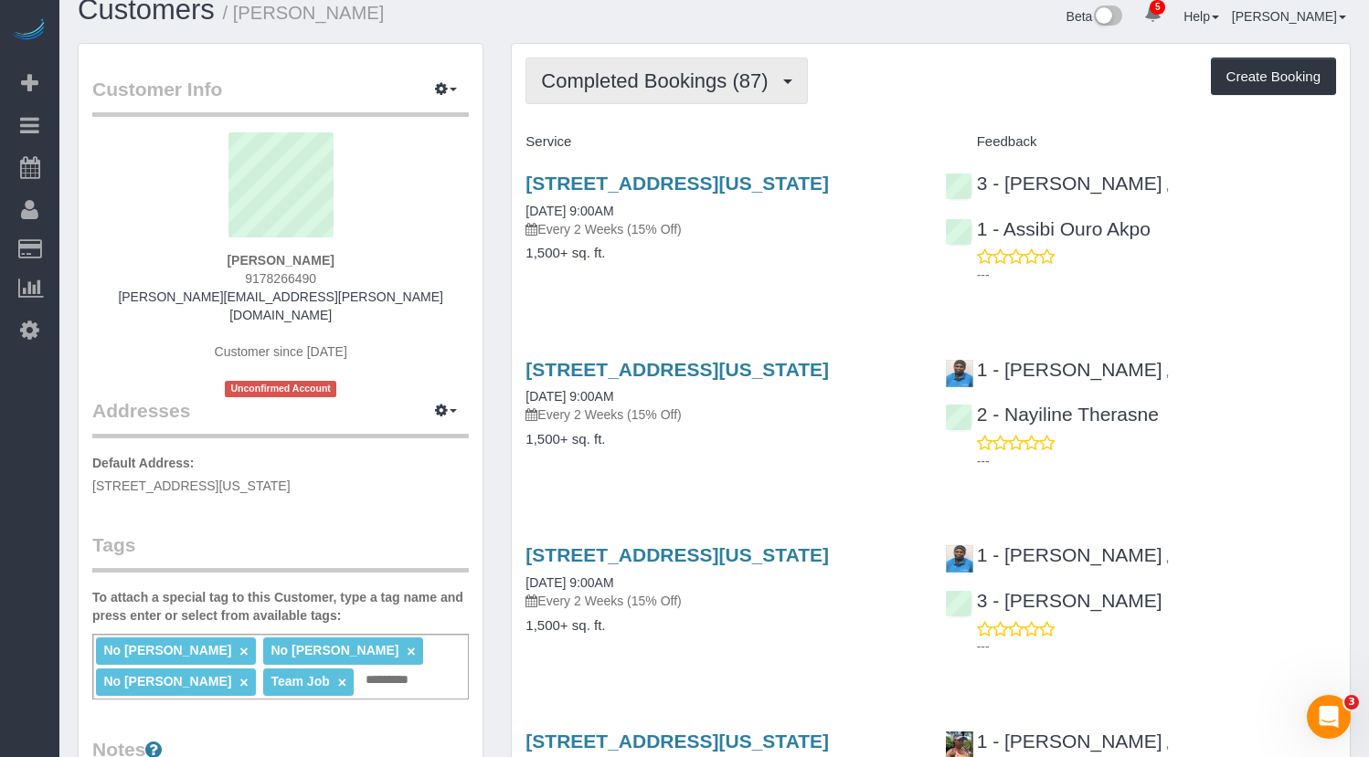
drag, startPoint x: 716, startPoint y: 93, endPoint x: 698, endPoint y: 119, distance: 31.4
click at [716, 93] on button "Completed Bookings (87)" at bounding box center [665, 81] width 281 height 47
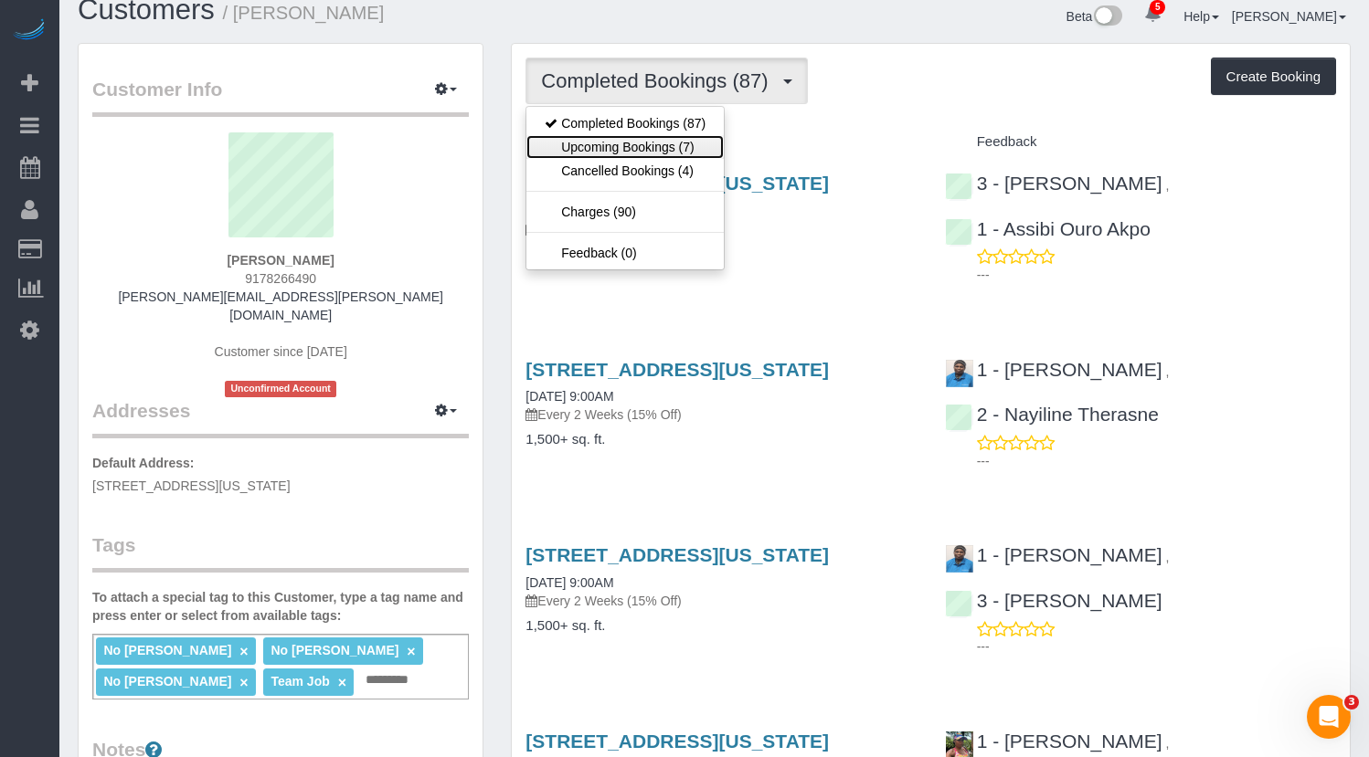
click at [628, 140] on link "Upcoming Bookings (7)" at bounding box center [624, 147] width 197 height 24
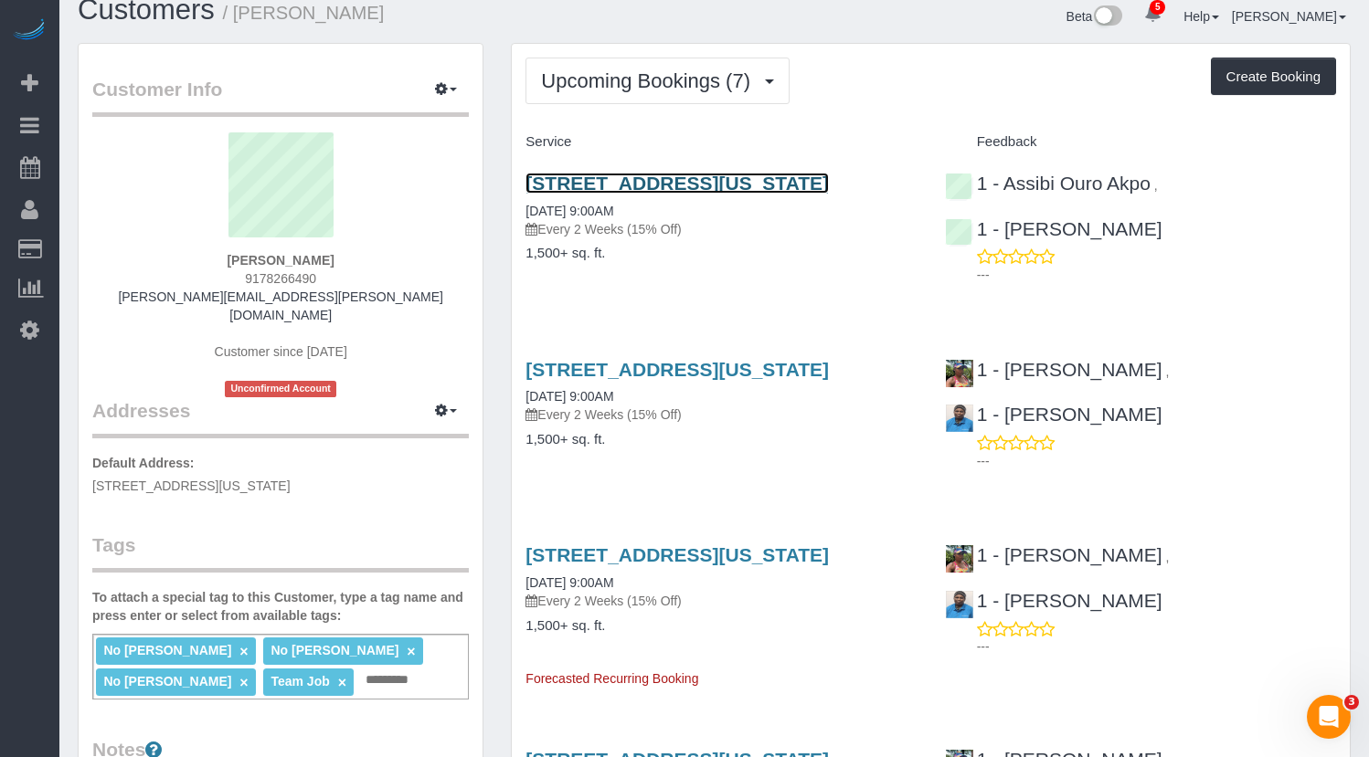
click at [664, 186] on link "[STREET_ADDRESS][US_STATE]" at bounding box center [676, 183] width 303 height 21
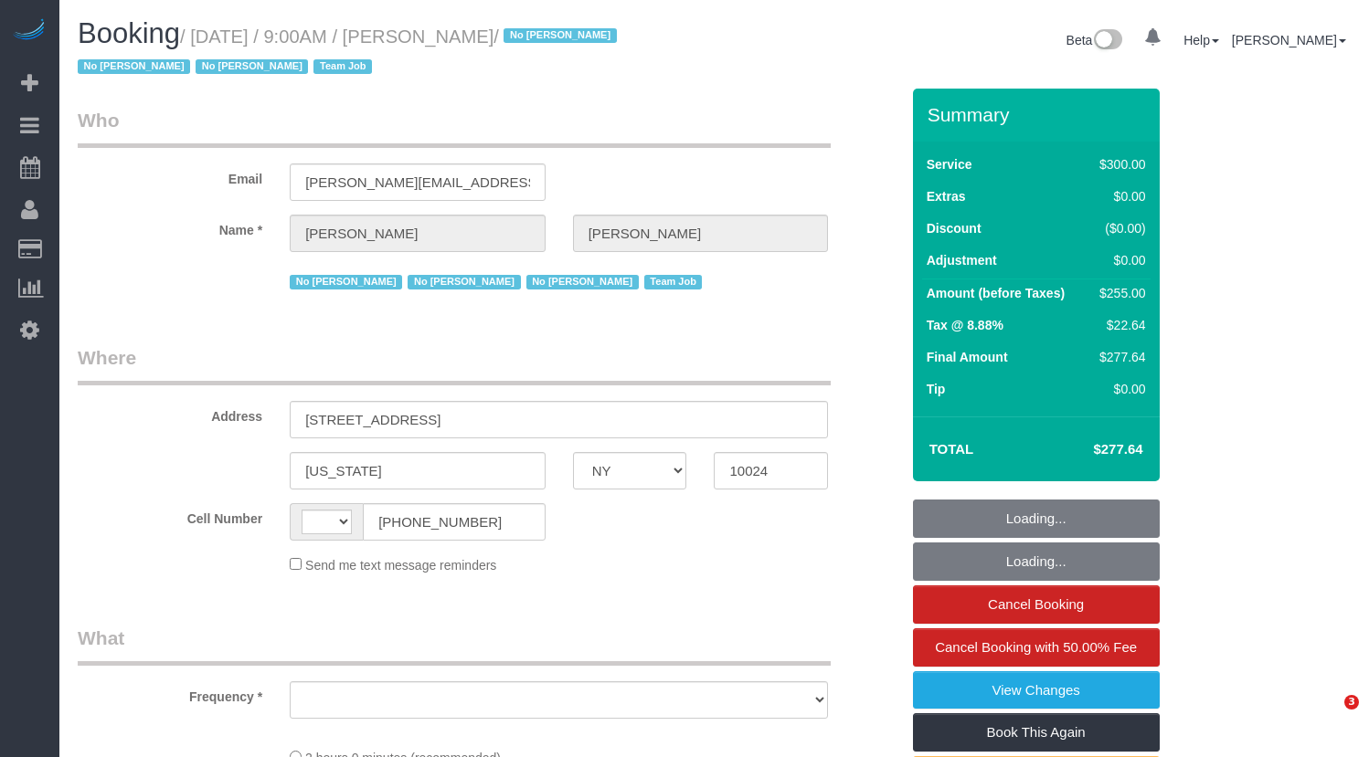
select select "NY"
select select "string:US"
select select "object:959"
select select "spot1"
select select "number:89"
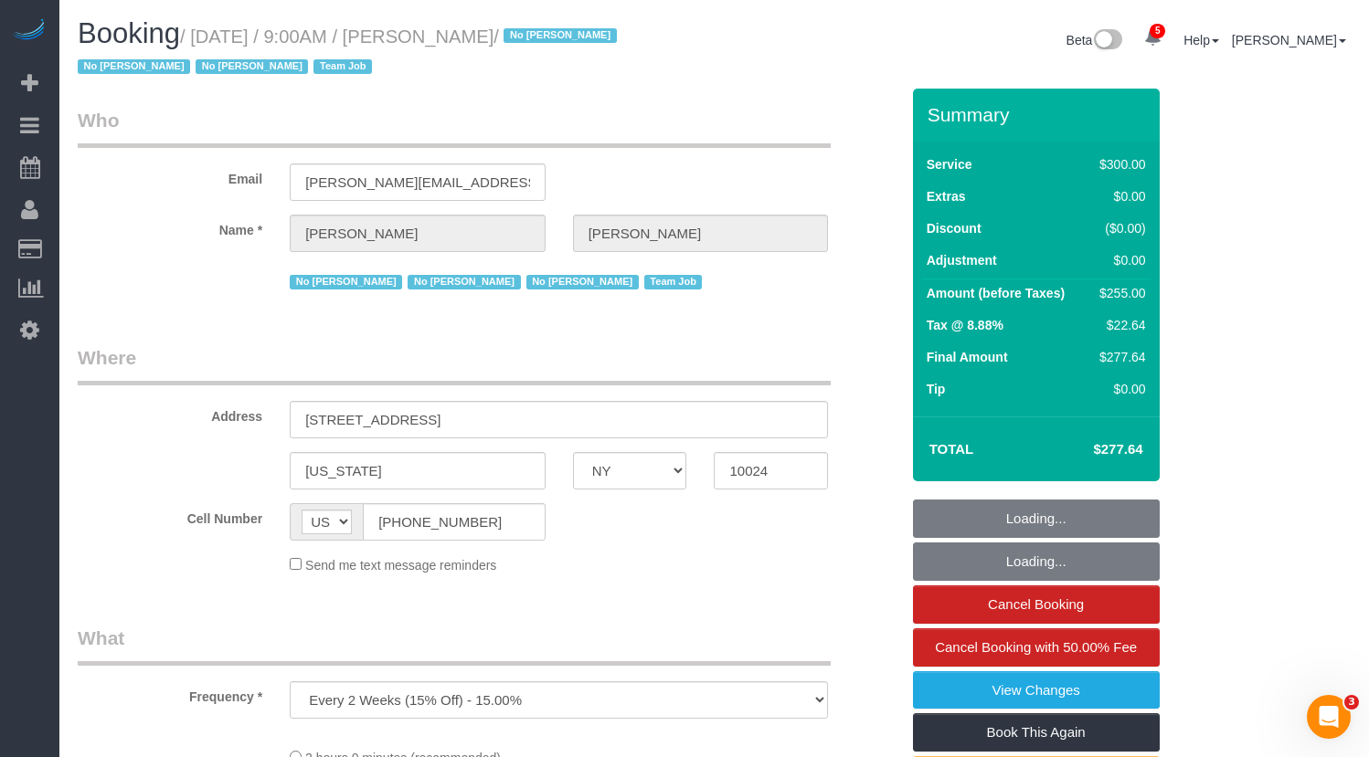
select select "number:90"
select select "number:15"
select select "number:5"
select select "number:21"
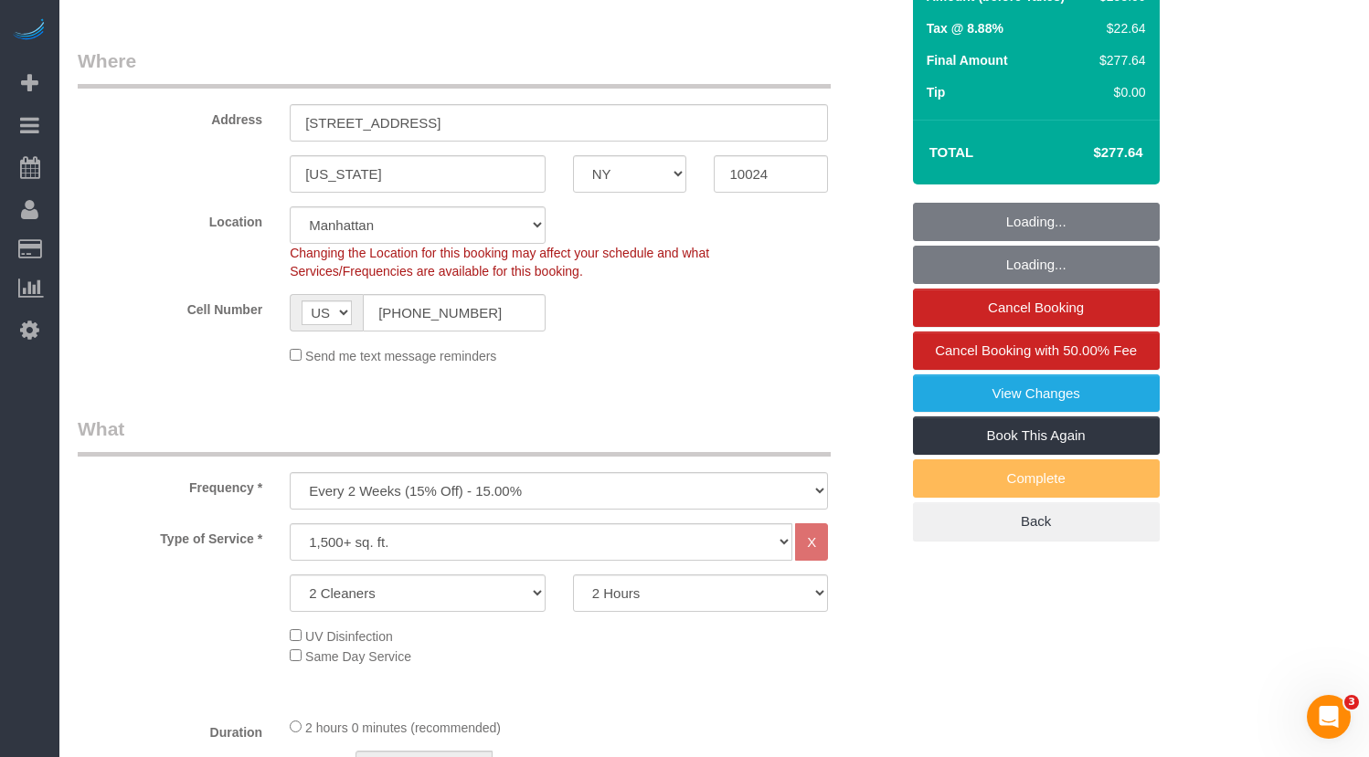
select select "string:stripe-pm_1K1KNp4VGloSiKo7hinMQhFr"
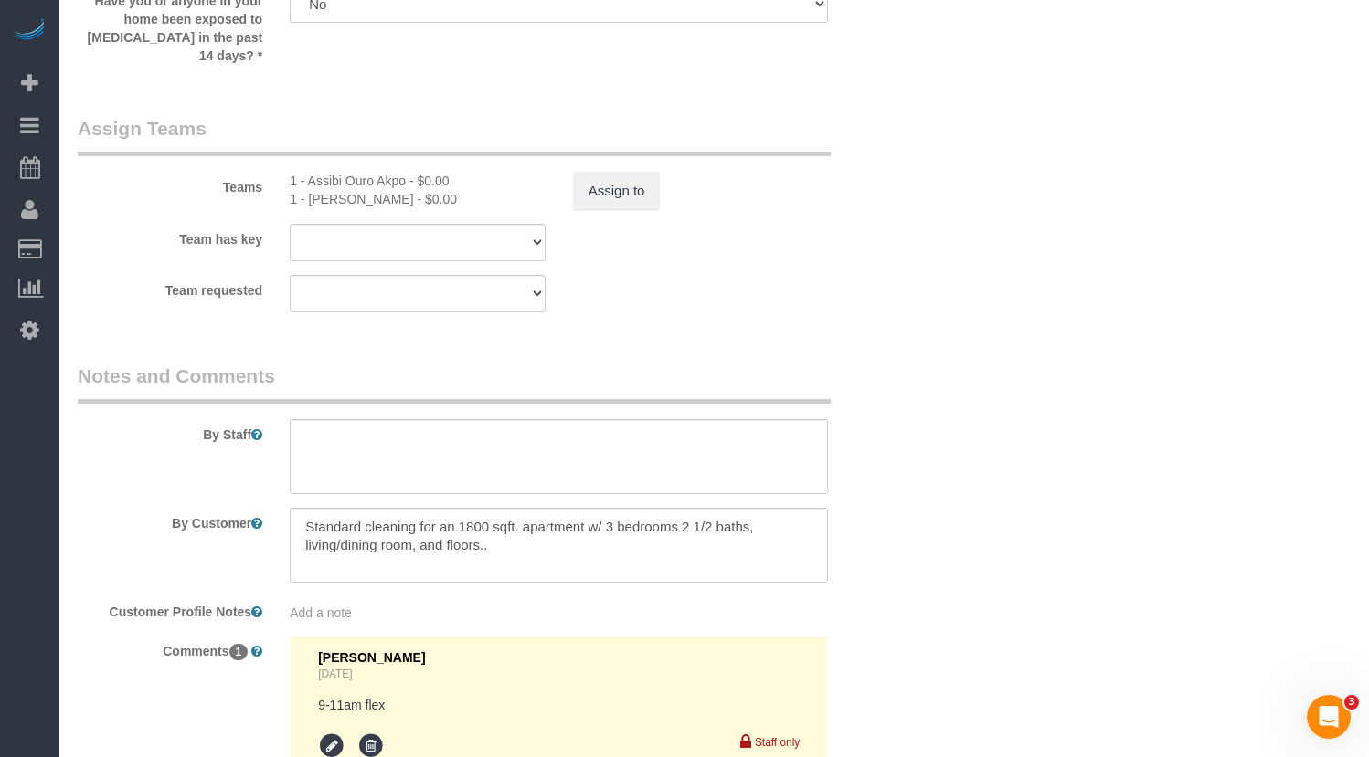
scroll to position [2110, 0]
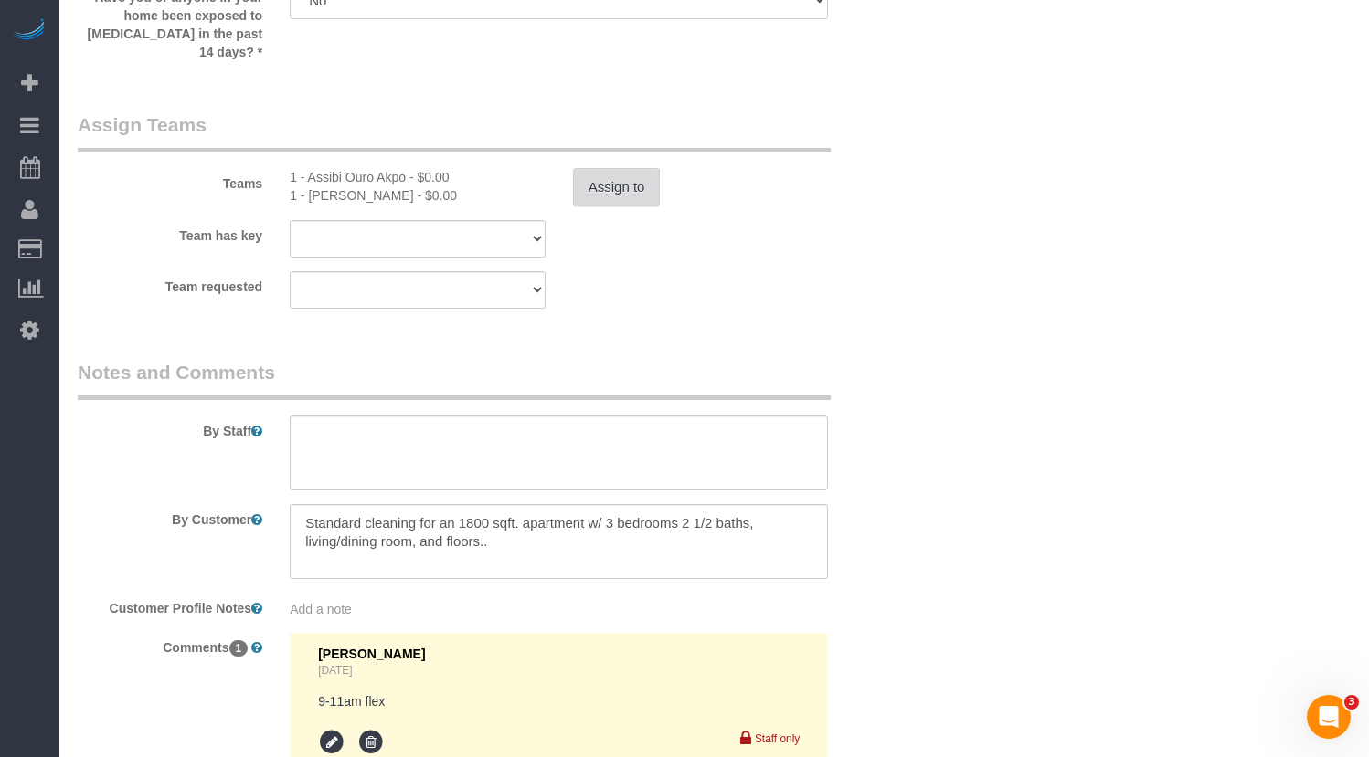
click at [598, 181] on button "Assign to" at bounding box center [617, 187] width 88 height 38
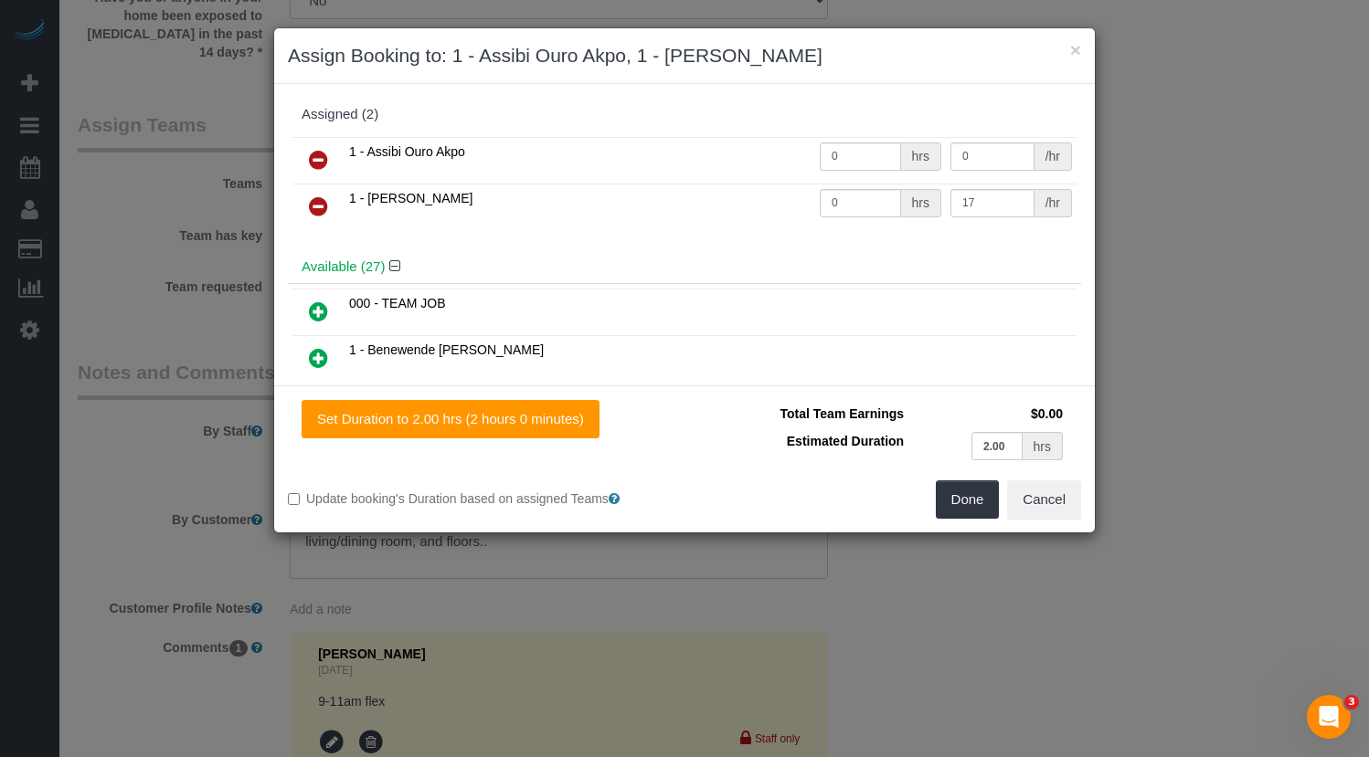
click at [322, 160] on icon at bounding box center [318, 160] width 19 height 22
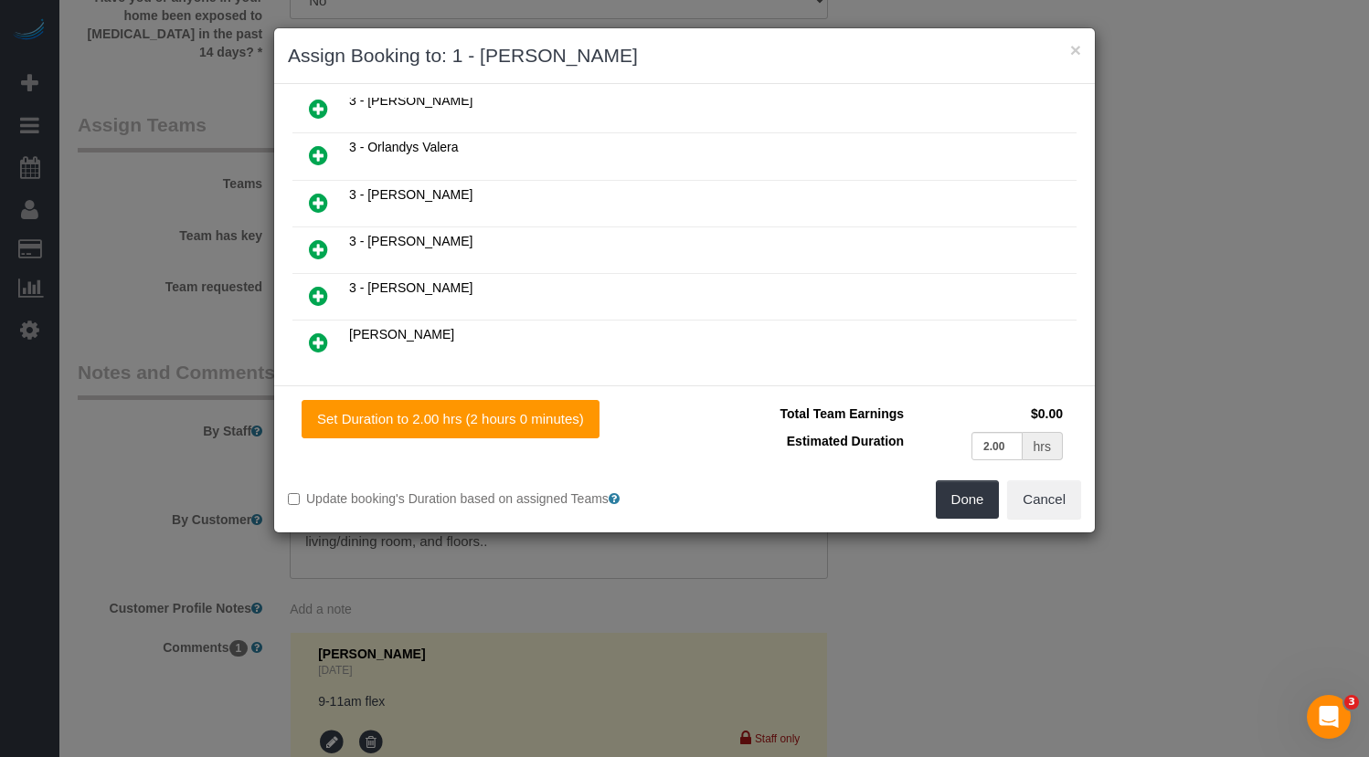
scroll to position [1178, 0]
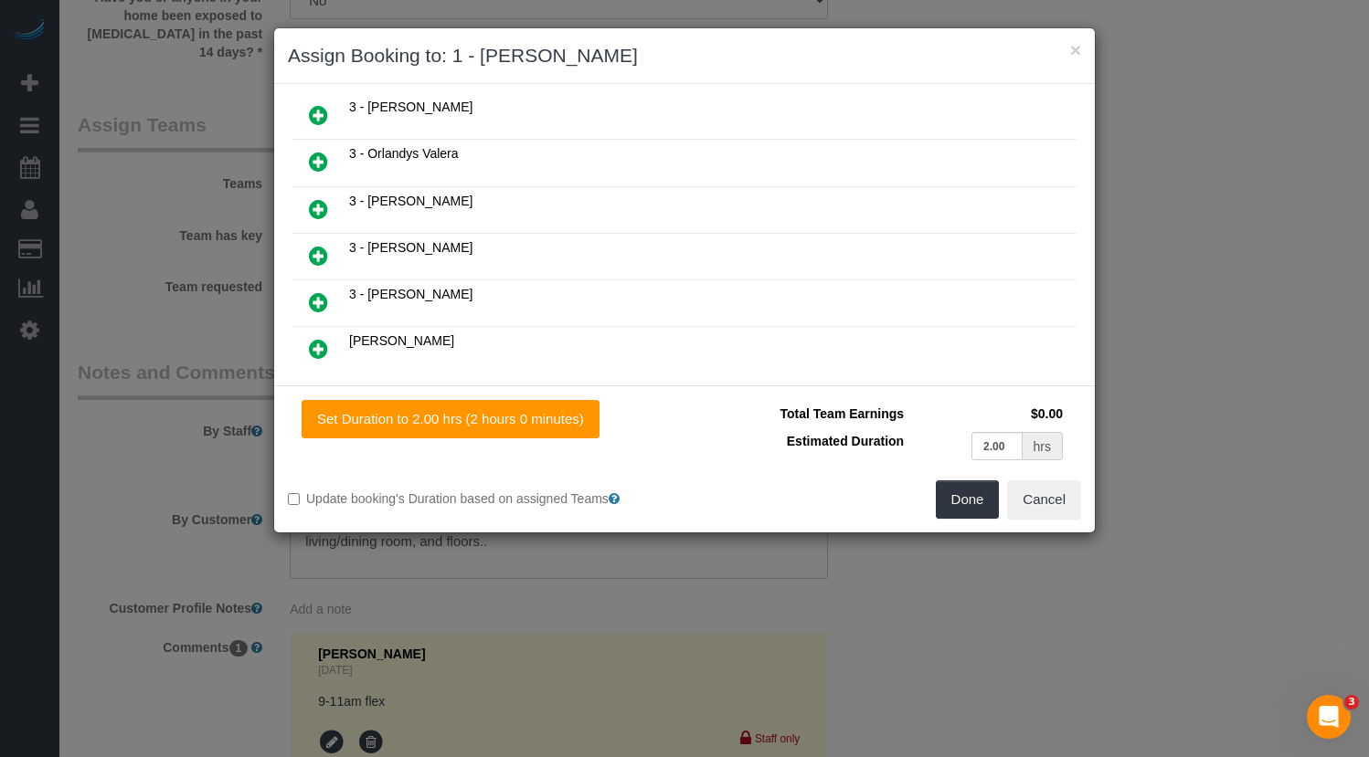
click at [319, 160] on icon at bounding box center [318, 162] width 19 height 22
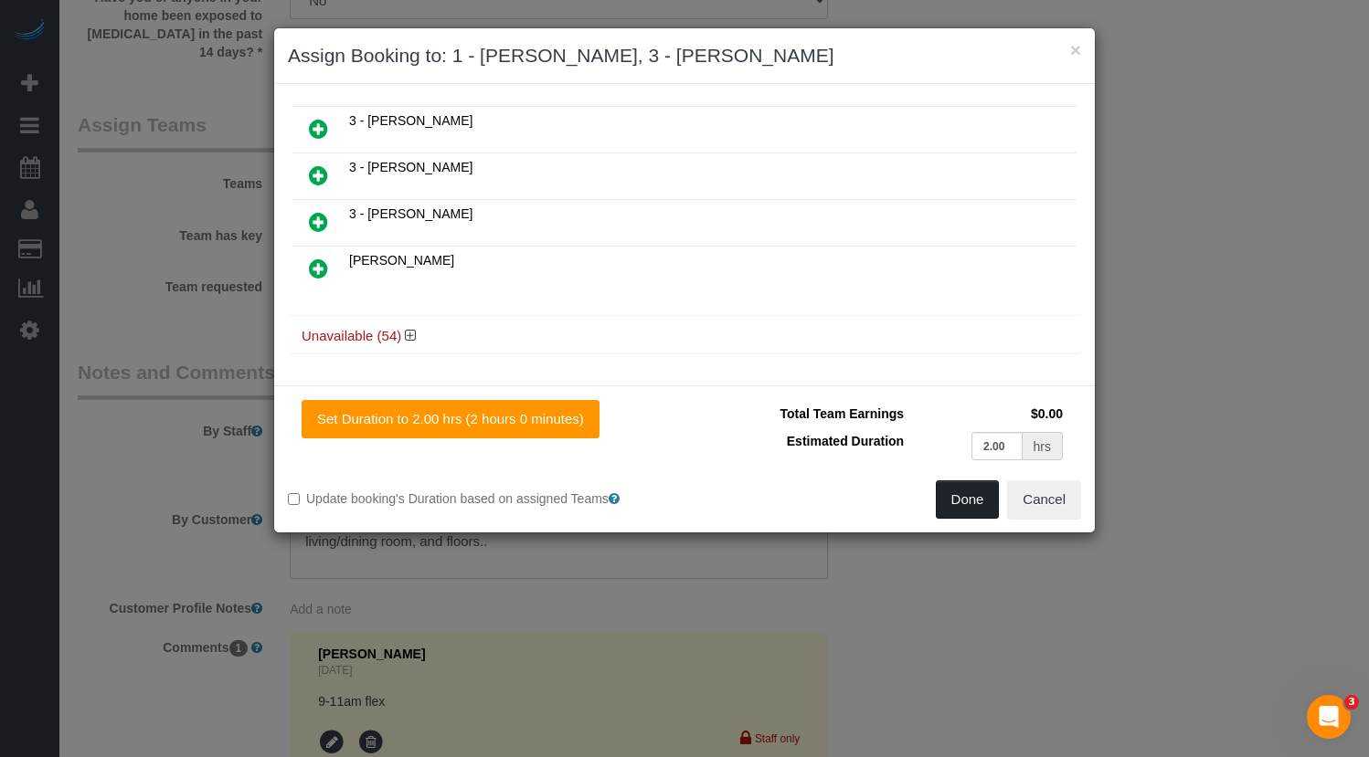
click at [963, 492] on button "Done" at bounding box center [968, 500] width 64 height 38
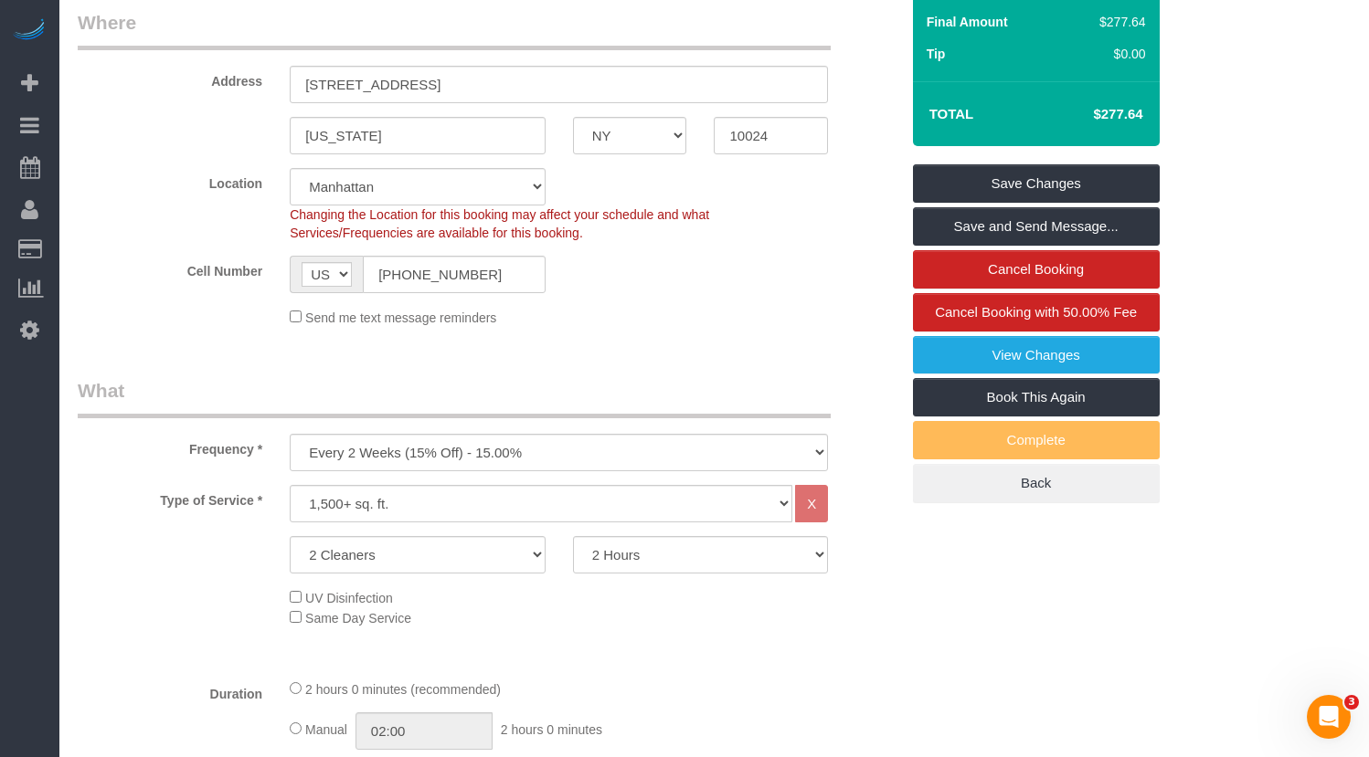
scroll to position [333, 0]
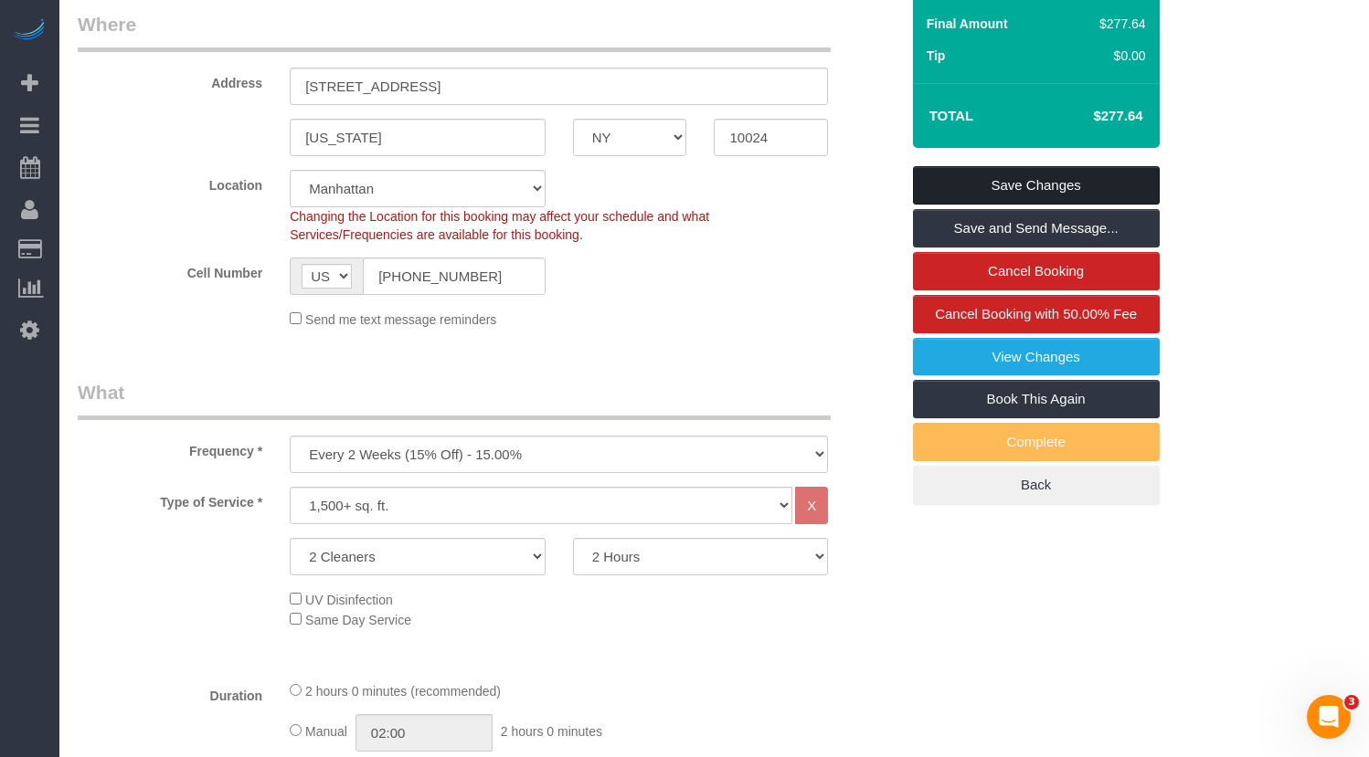
click at [1007, 190] on link "Save Changes" at bounding box center [1036, 185] width 247 height 38
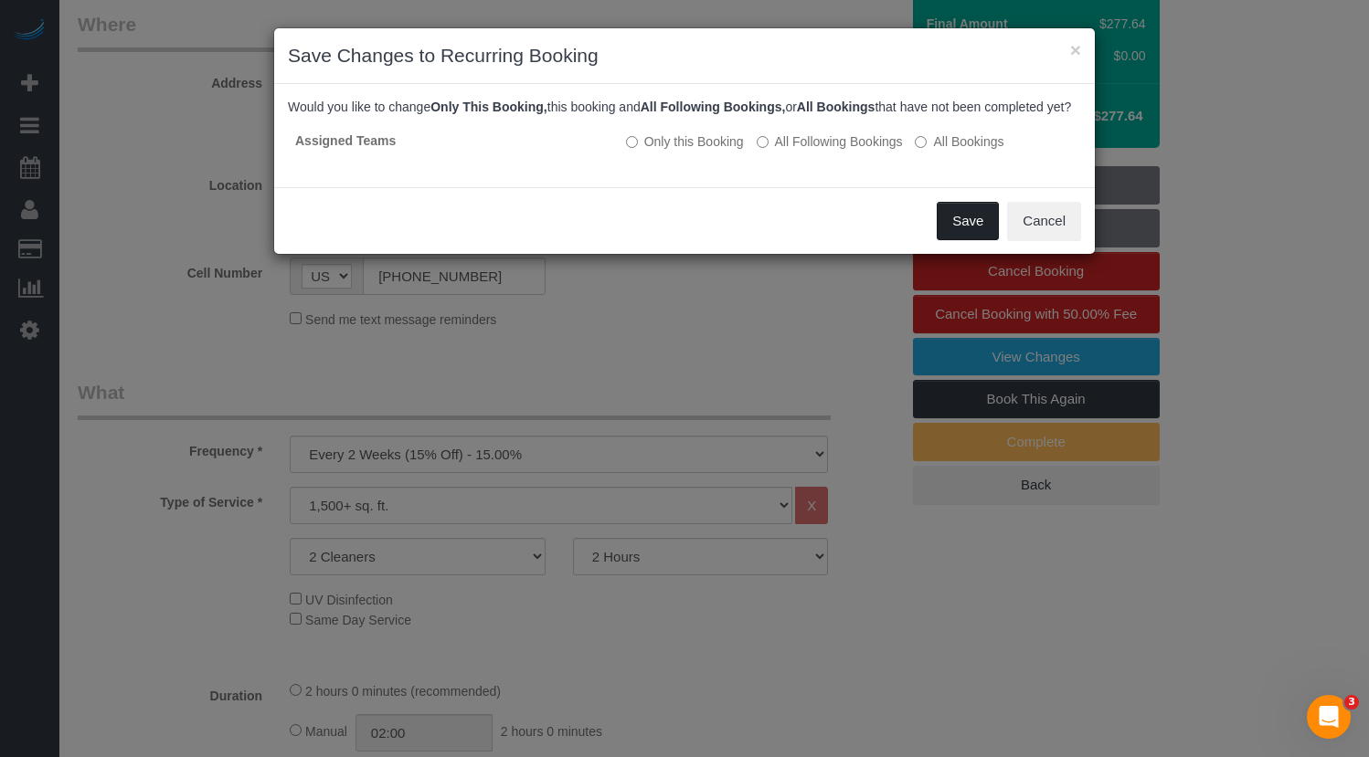
click at [954, 237] on button "Save" at bounding box center [967, 221] width 62 height 38
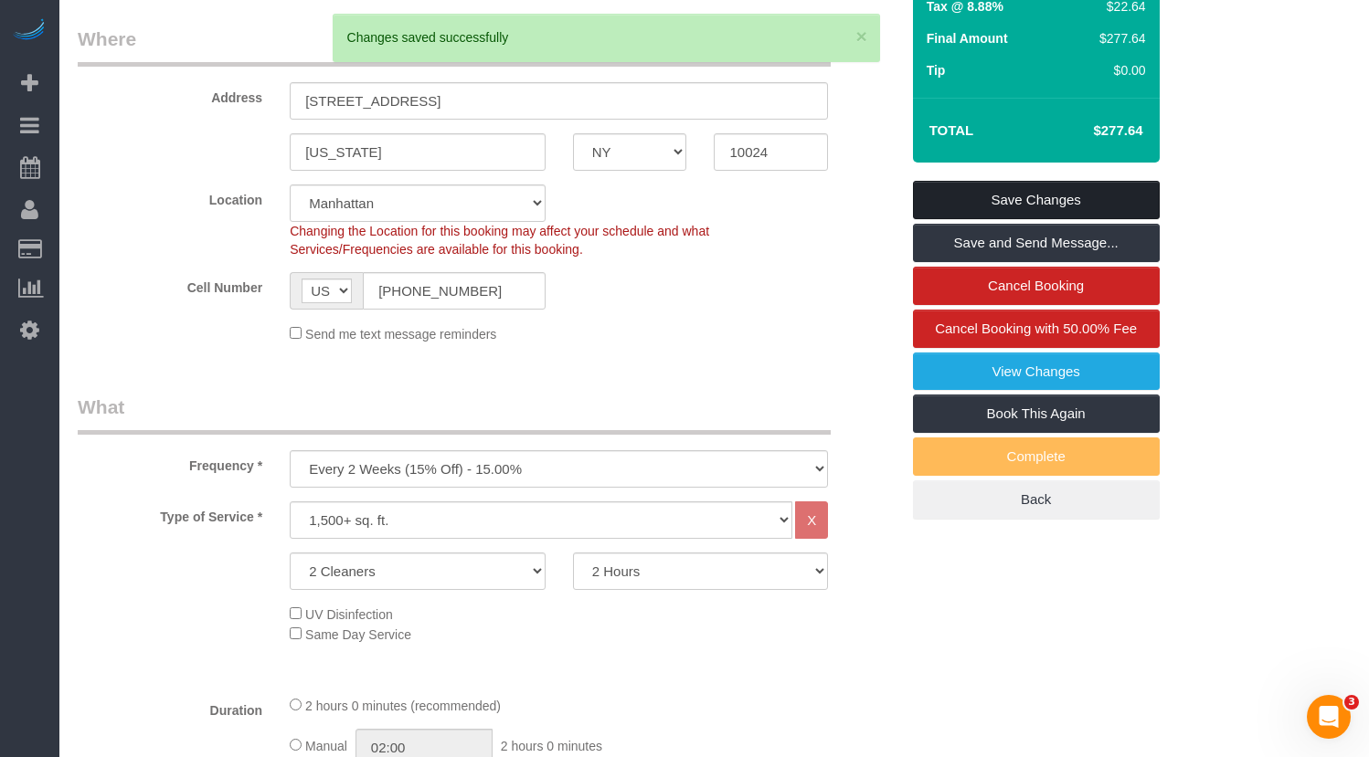
scroll to position [315, 0]
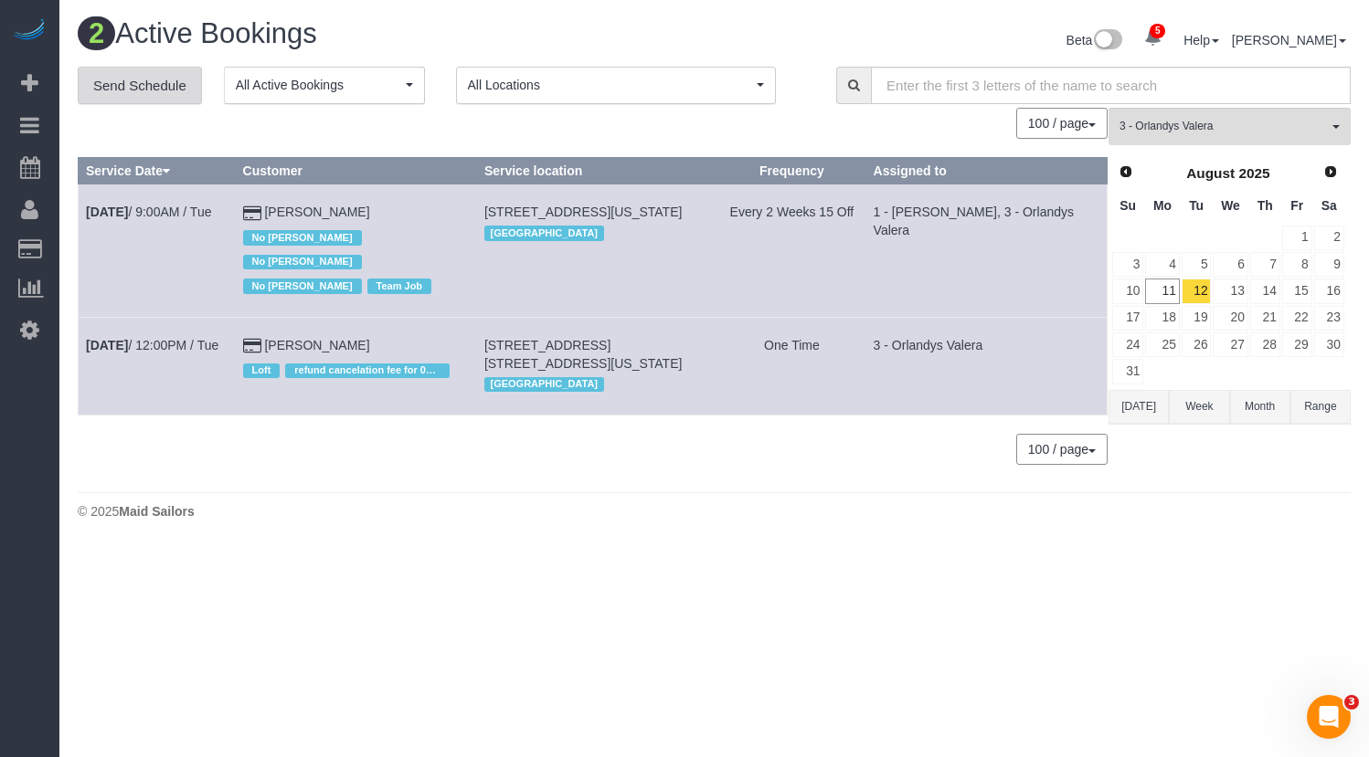
click at [169, 90] on link "Send Schedule" at bounding box center [140, 86] width 124 height 38
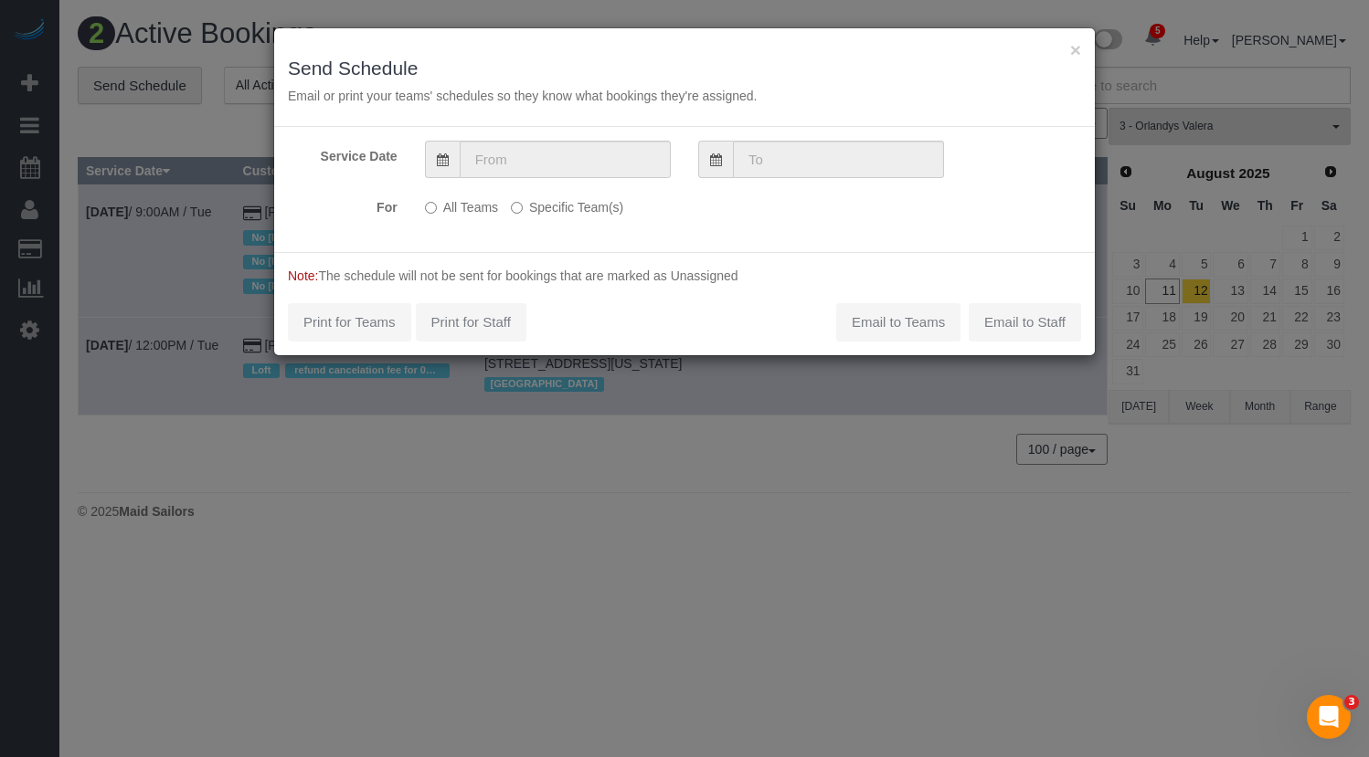
click at [545, 207] on label "Specific Team(s)" at bounding box center [567, 204] width 112 height 25
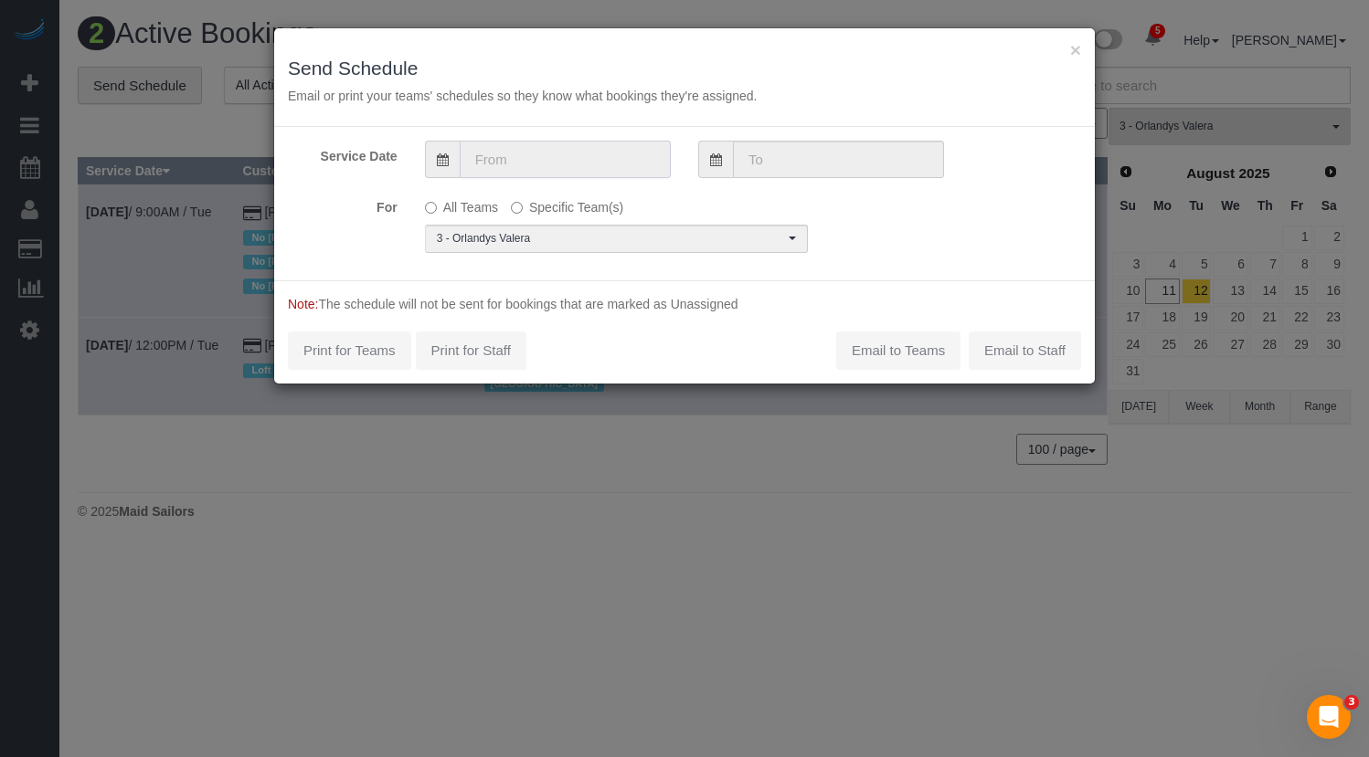
click at [587, 173] on input "text" at bounding box center [565, 159] width 211 height 37
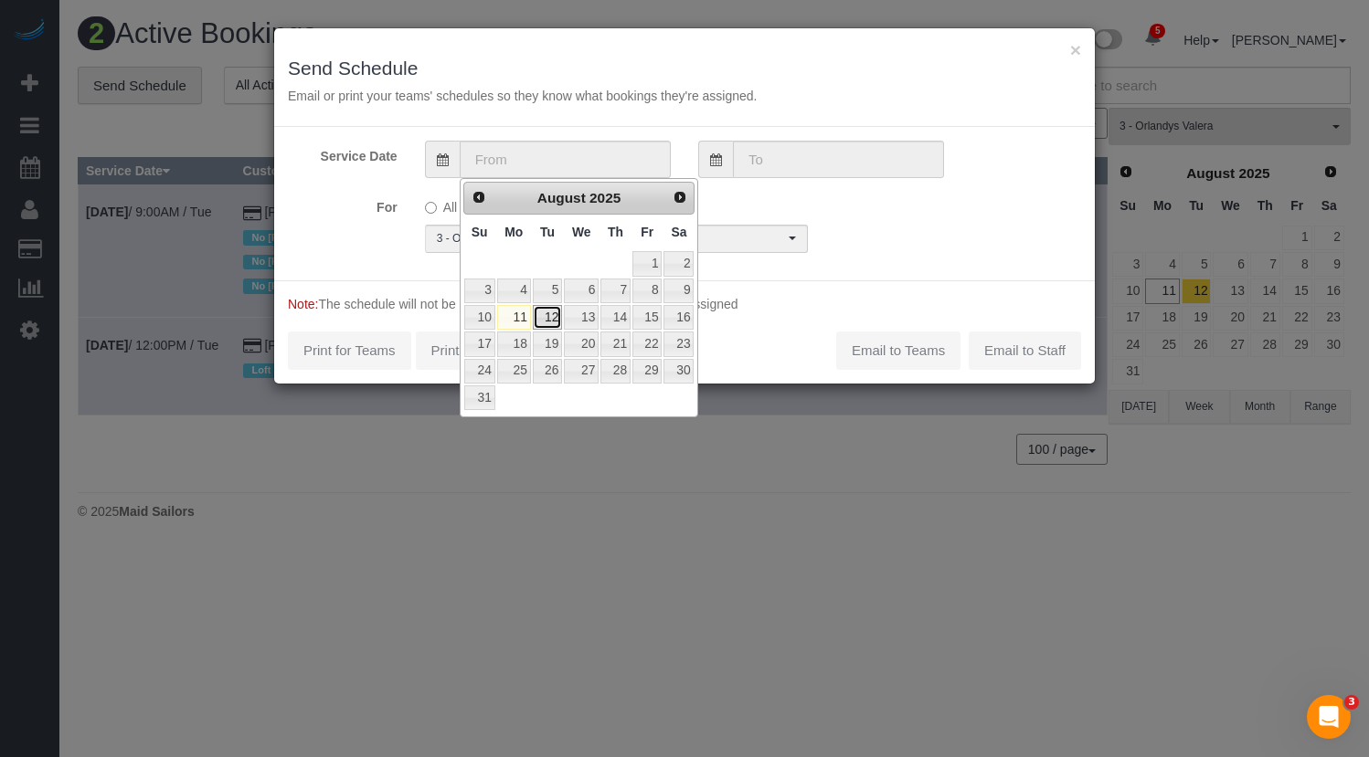
click at [551, 315] on link "12" at bounding box center [547, 317] width 29 height 25
type input "08/12/2025"
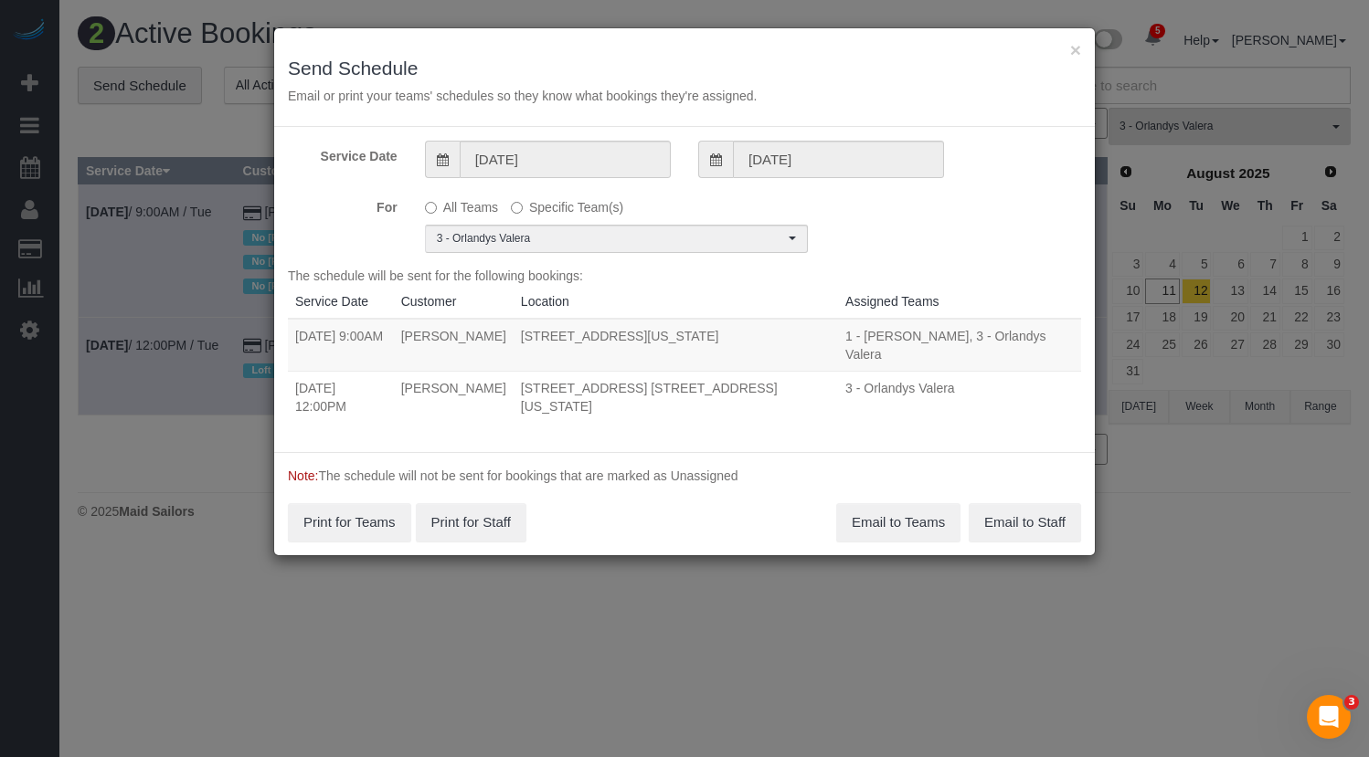
click at [368, 374] on td "08/12/2025 12:00PM" at bounding box center [341, 397] width 106 height 52
drag, startPoint x: 397, startPoint y: 341, endPoint x: 407, endPoint y: 370, distance: 31.2
click at [460, 339] on tr "08/12/2025 9:00AM Laura Deforest 215 West 91st Street, Apt. 22, New York, NY 10…" at bounding box center [684, 345] width 793 height 53
drag, startPoint x: 293, startPoint y: 335, endPoint x: 1108, endPoint y: 344, distance: 815.0
click at [1108, 344] on div "× Send Schedule Email or print your teams' schedules so they know what bookings…" at bounding box center [684, 378] width 1369 height 757
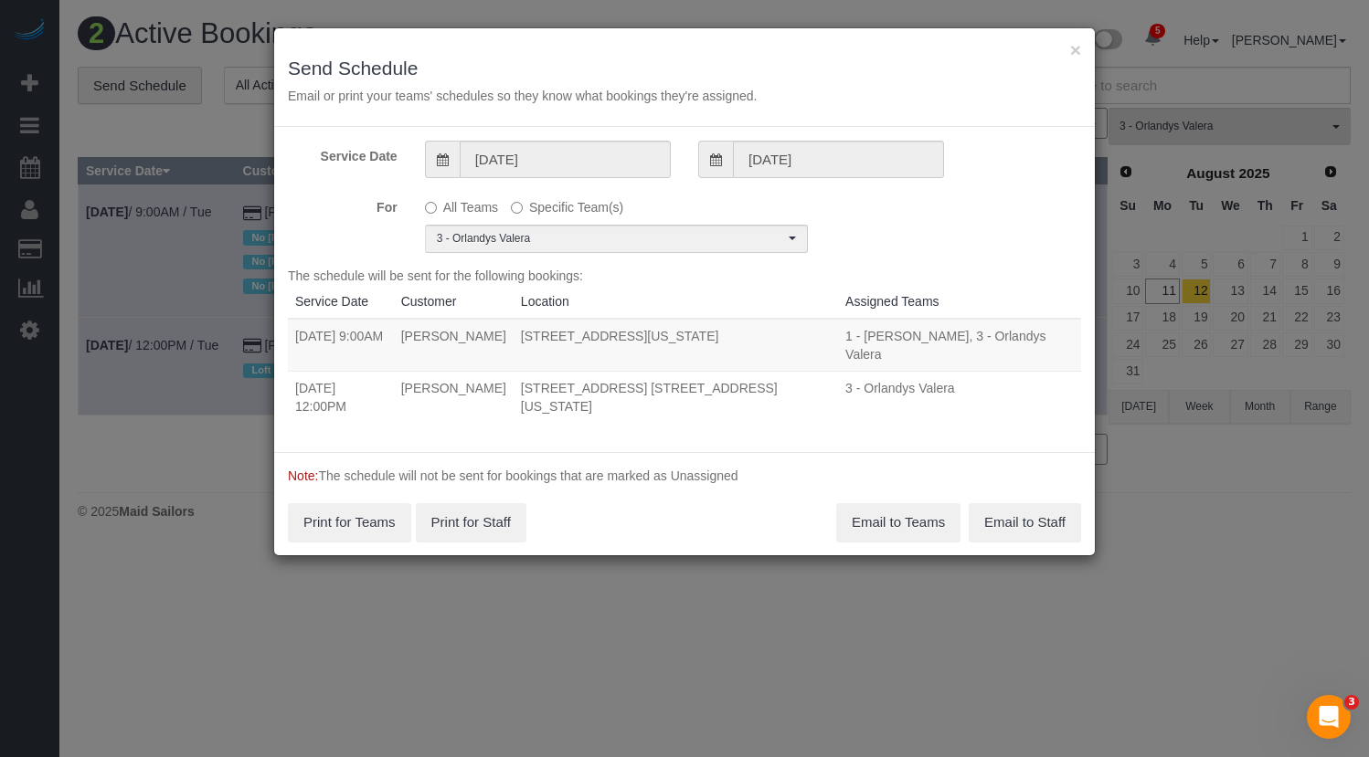
drag, startPoint x: 998, startPoint y: 349, endPoint x: 1023, endPoint y: 344, distance: 26.0
click at [998, 349] on td "1 - Ingrid Malasi, 3 - Orlandys Valera Unassigned" at bounding box center [959, 345] width 243 height 53
drag, startPoint x: 1070, startPoint y: 336, endPoint x: 309, endPoint y: 333, distance: 761.1
click at [292, 338] on tr "08/12/2025 9:00AM Laura Deforest 215 West 91st Street, Apt. 22, New York, NY 10…" at bounding box center [684, 345] width 793 height 53
copy tr "08/12/2025 9:00AM Laura Deforest 215 West 91st Street, Apt. 22, New York, NY 10…"
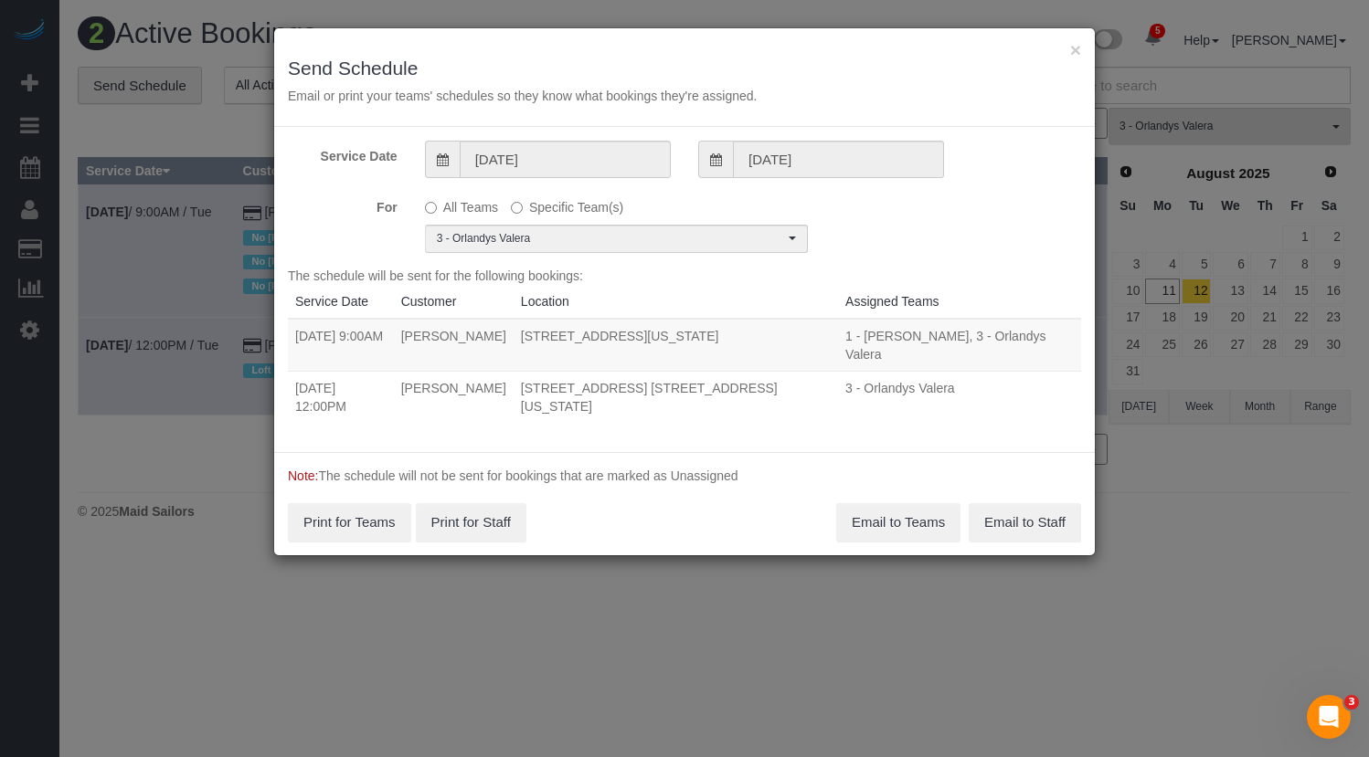
click at [719, 386] on td "100 West 72nd Street, Apt. 4g, New York, NY 10023" at bounding box center [675, 397] width 324 height 52
click at [892, 503] on button "Email to Teams" at bounding box center [898, 522] width 124 height 38
